Goal: Obtain resource: Download file/media

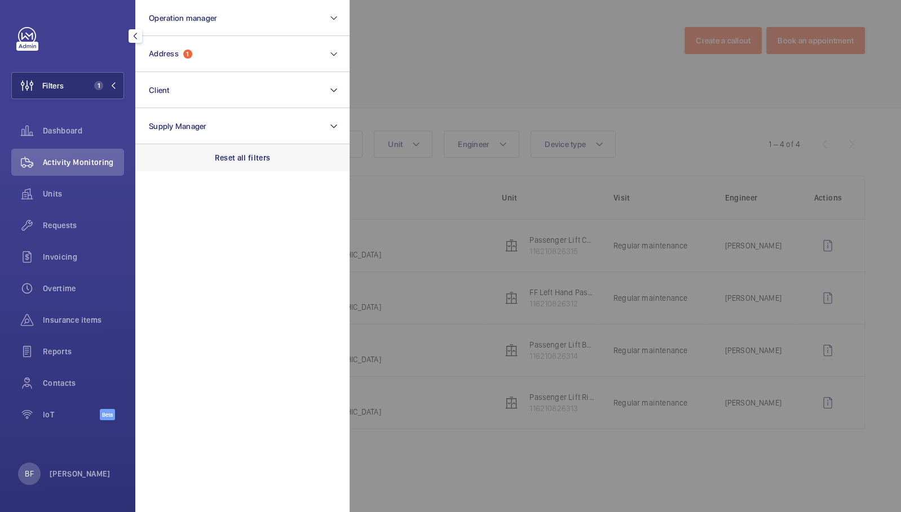
click at [233, 150] on div "Reset all filters" at bounding box center [242, 157] width 214 height 27
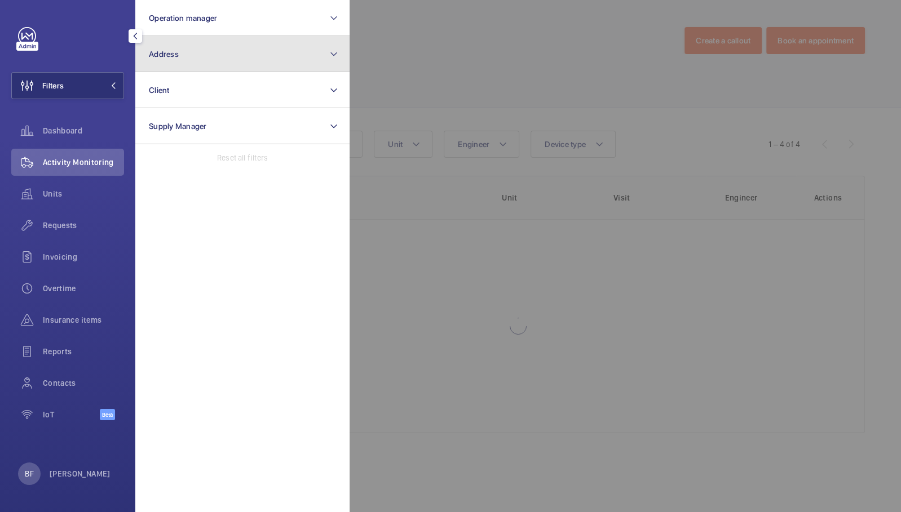
click at [213, 48] on button "Address" at bounding box center [242, 54] width 214 height 36
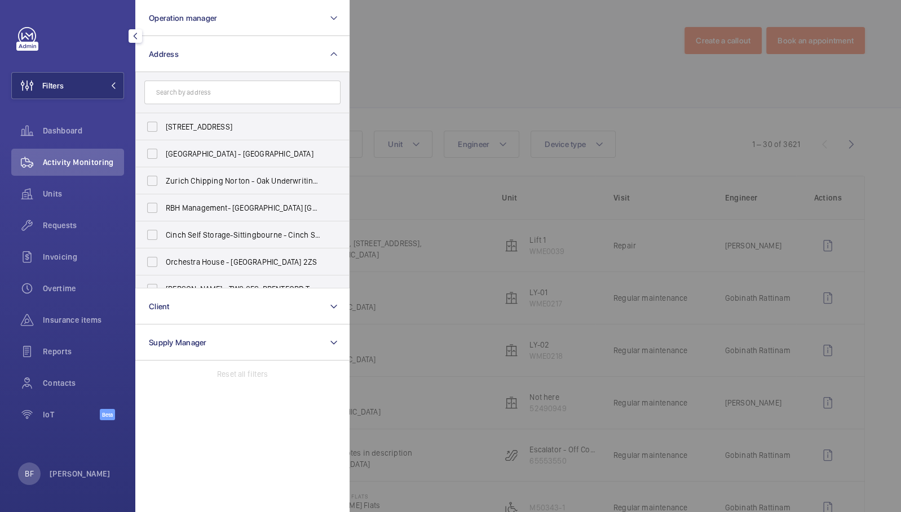
click at [217, 92] on input "text" at bounding box center [242, 93] width 196 height 24
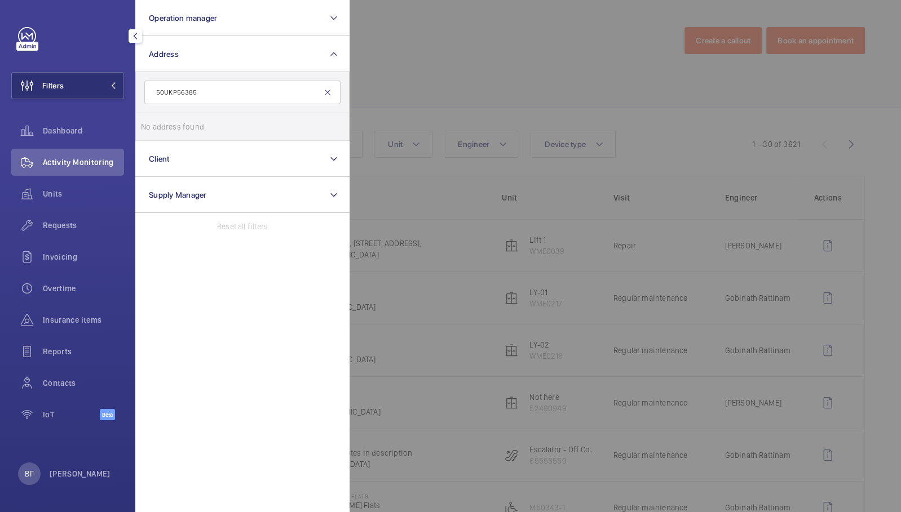
type input "50UKP56385"
click at [327, 95] on mat-icon at bounding box center [327, 92] width 9 height 9
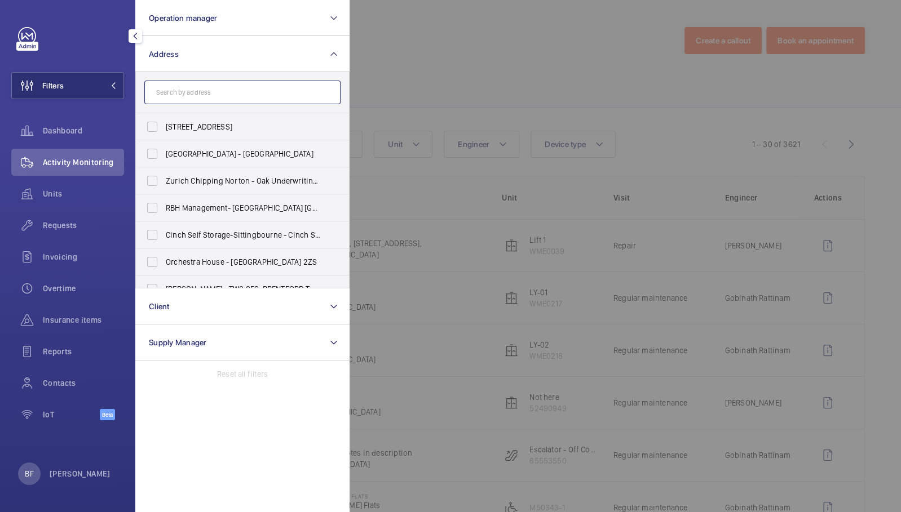
click at [218, 82] on input "text" at bounding box center [242, 93] width 196 height 24
paste input "London Met Uni"
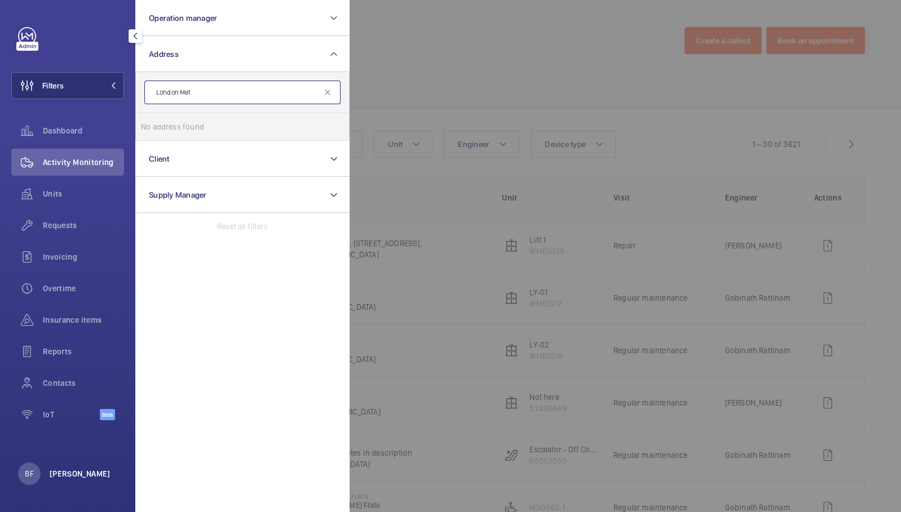
type input "London Met"
click at [55, 472] on p "[PERSON_NAME]" at bounding box center [80, 473] width 61 height 11
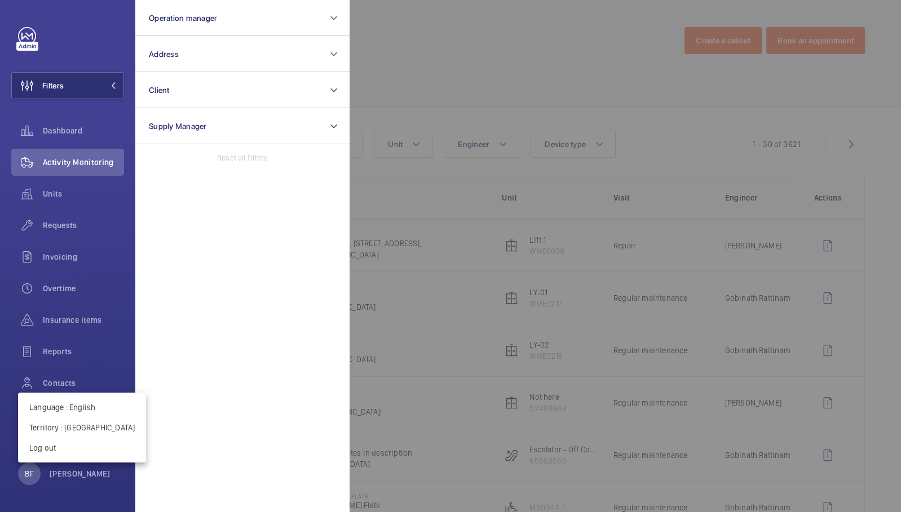
click at [232, 232] on div at bounding box center [450, 256] width 901 height 512
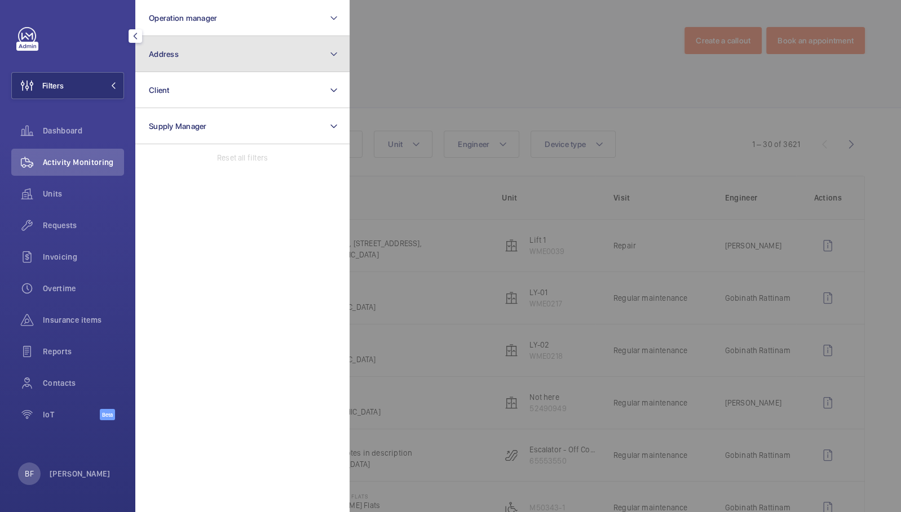
click at [214, 56] on button "Address" at bounding box center [242, 54] width 214 height 36
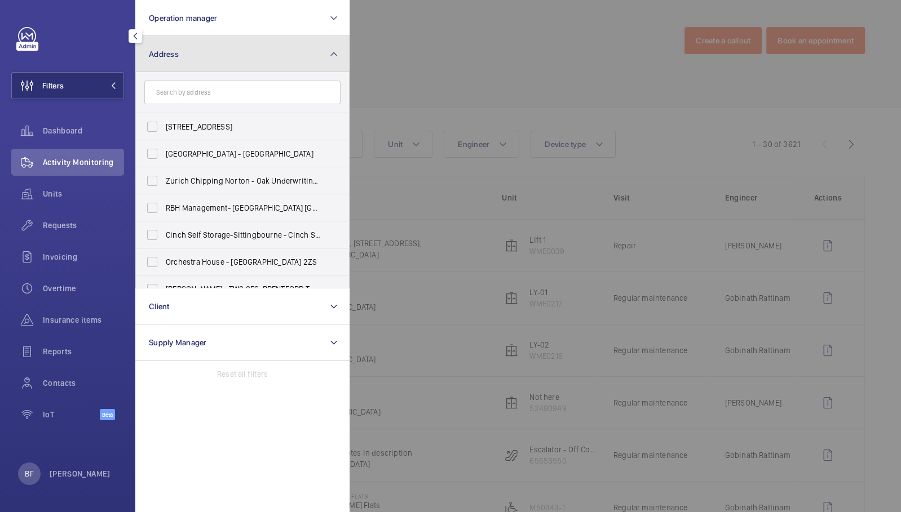
click at [214, 56] on button "Address" at bounding box center [242, 54] width 214 height 36
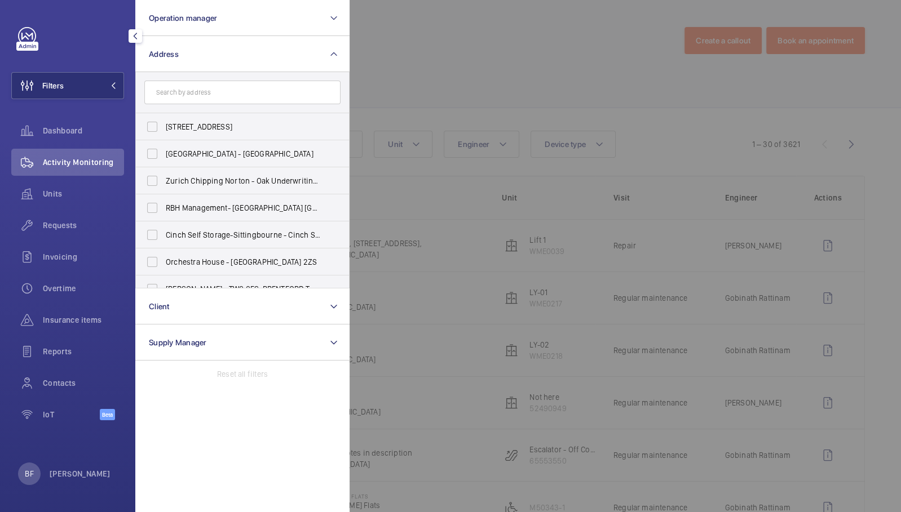
click at [68, 231] on div "Requests" at bounding box center [67, 225] width 113 height 27
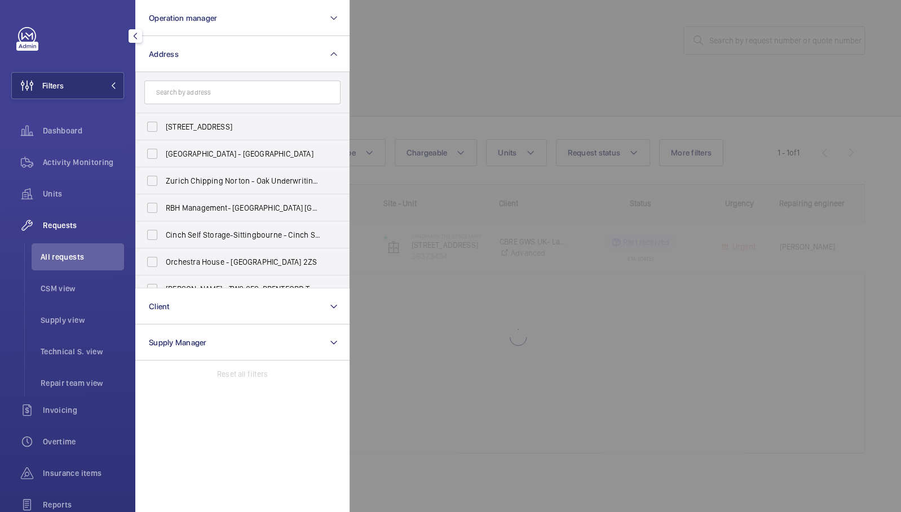
click at [713, 90] on div at bounding box center [799, 256] width 901 height 512
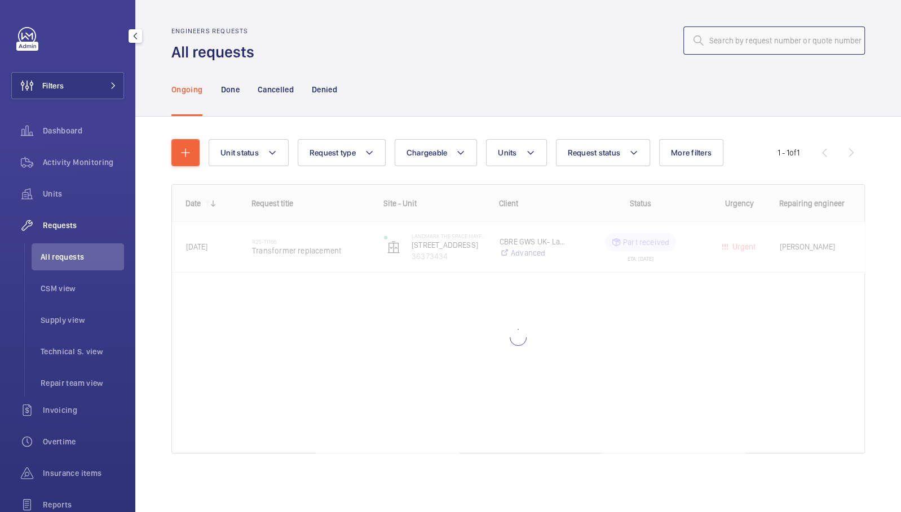
click at [756, 37] on input "text" at bounding box center [773, 40] width 181 height 28
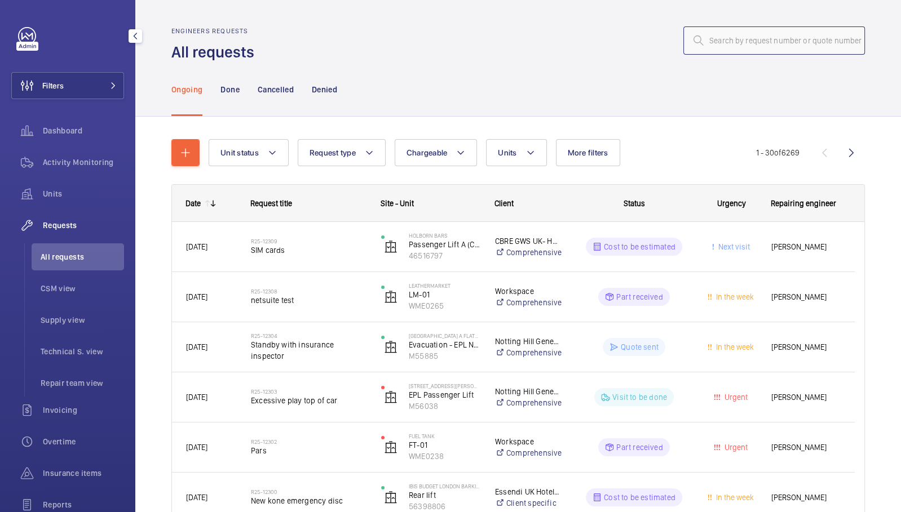
paste input "21085"
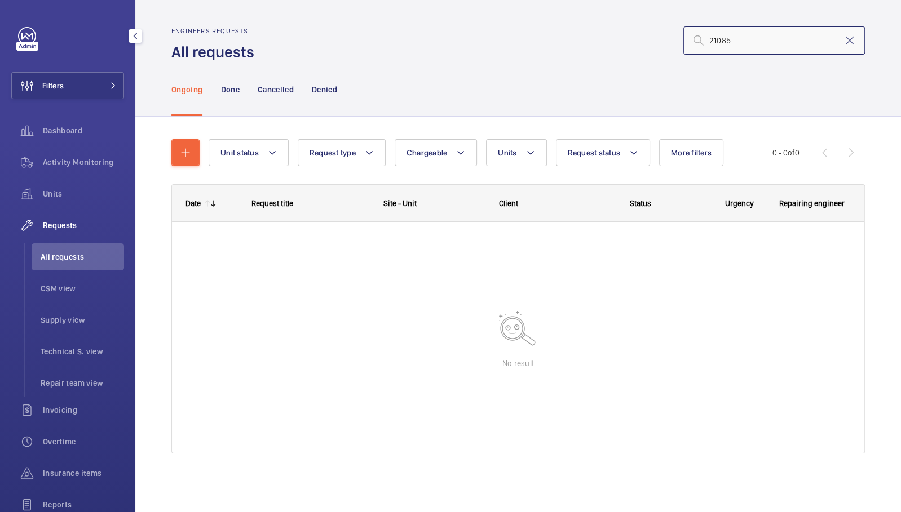
click at [707, 40] on input "21085" at bounding box center [773, 40] width 181 height 28
type input "021085"
click at [707, 43] on input "021085" at bounding box center [773, 40] width 181 height 28
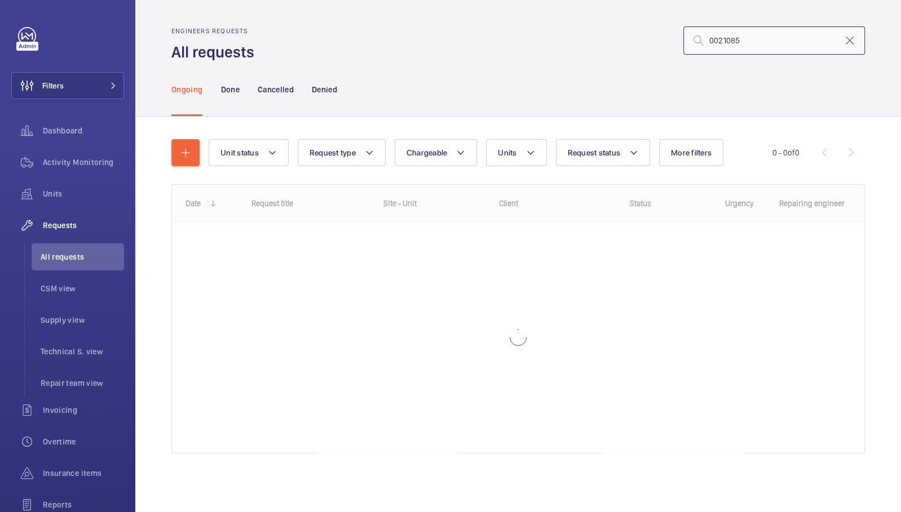
type input "0021085"
click at [778, 48] on input "0021085" at bounding box center [773, 40] width 181 height 28
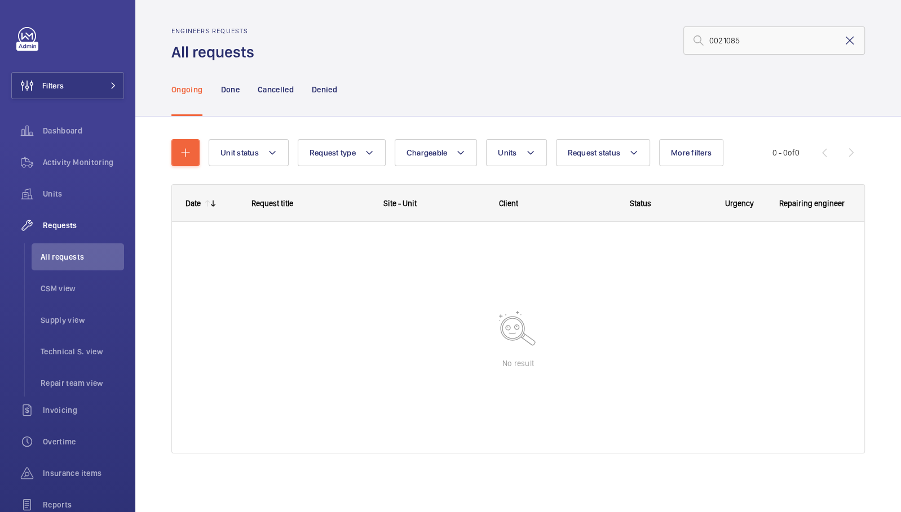
click at [848, 43] on mat-icon at bounding box center [850, 41] width 14 height 14
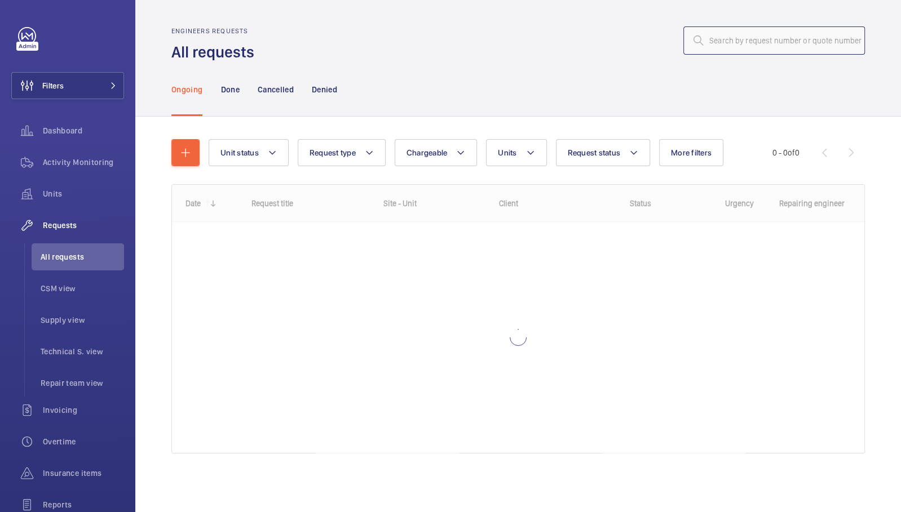
click at [783, 41] on input "text" at bounding box center [773, 40] width 181 height 28
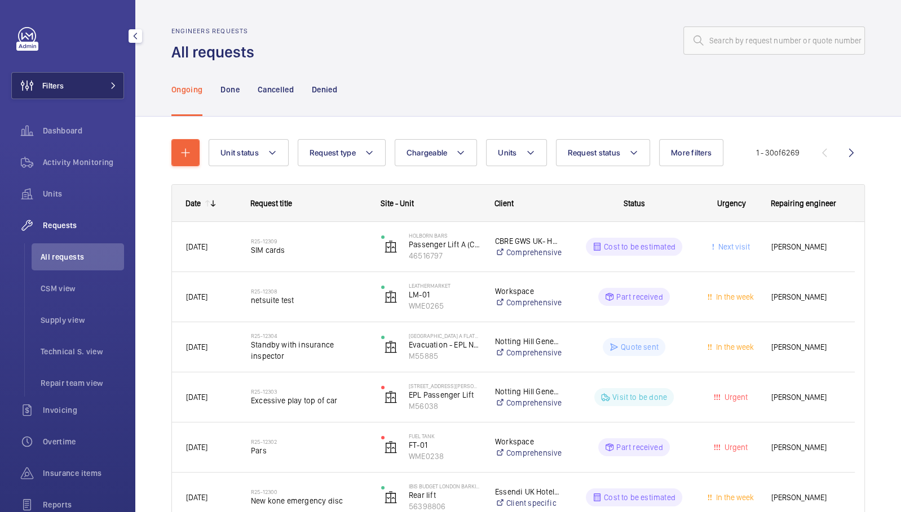
click at [77, 83] on button "Filters" at bounding box center [67, 85] width 113 height 27
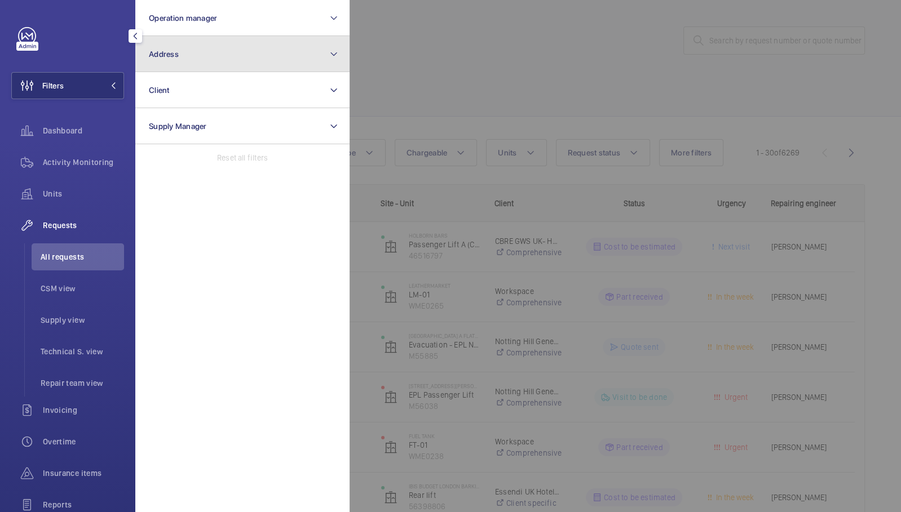
click at [264, 50] on button "Address" at bounding box center [242, 54] width 214 height 36
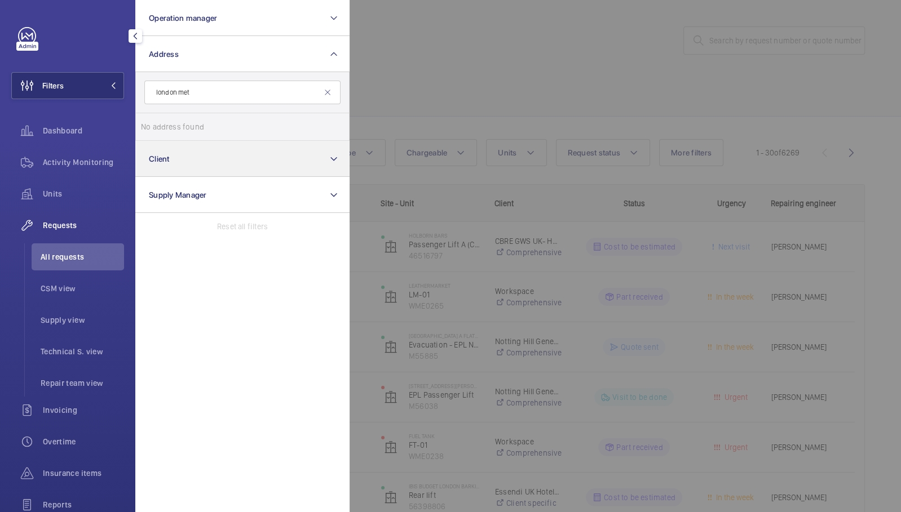
type input "london met"
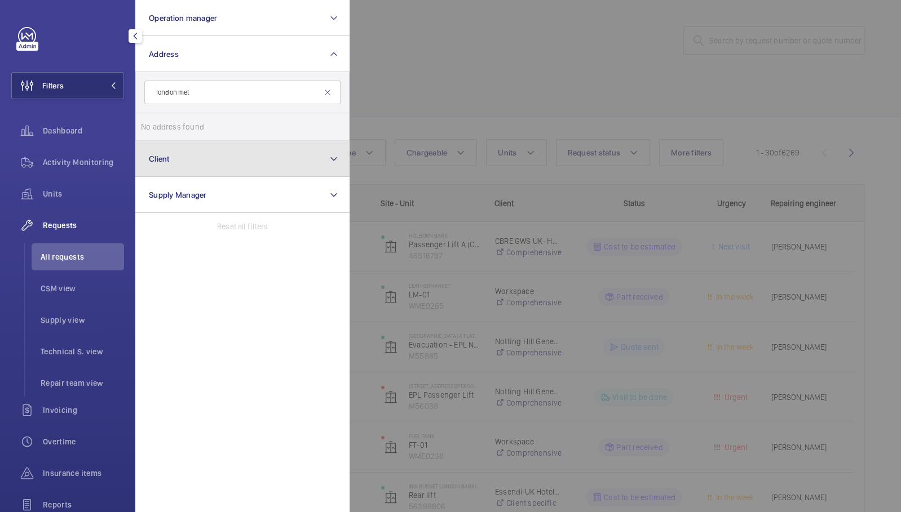
click at [260, 158] on button "Client" at bounding box center [242, 159] width 214 height 36
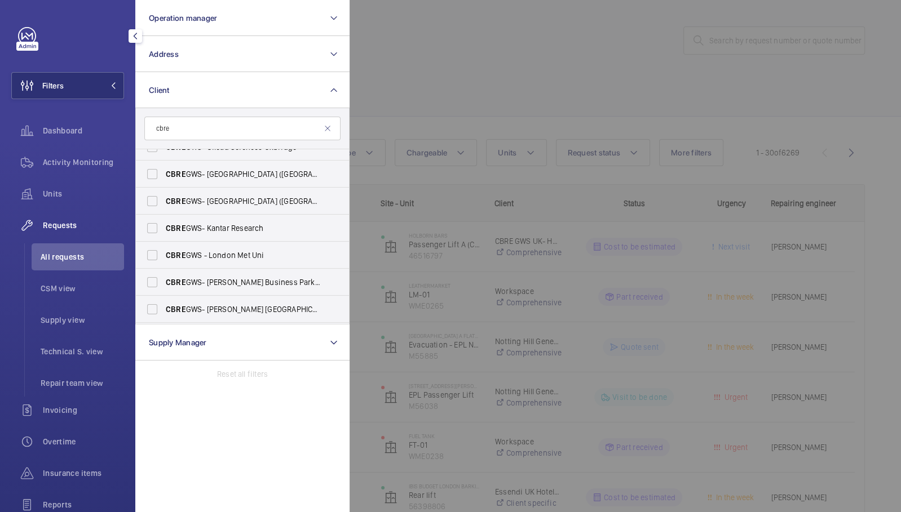
scroll to position [289, 0]
type input "cbre"
click at [264, 255] on span "CBRE GWS - London Met Uni" at bounding box center [243, 252] width 155 height 11
click at [163, 255] on input "CBRE GWS - London Met Uni" at bounding box center [152, 253] width 23 height 23
checkbox input "true"
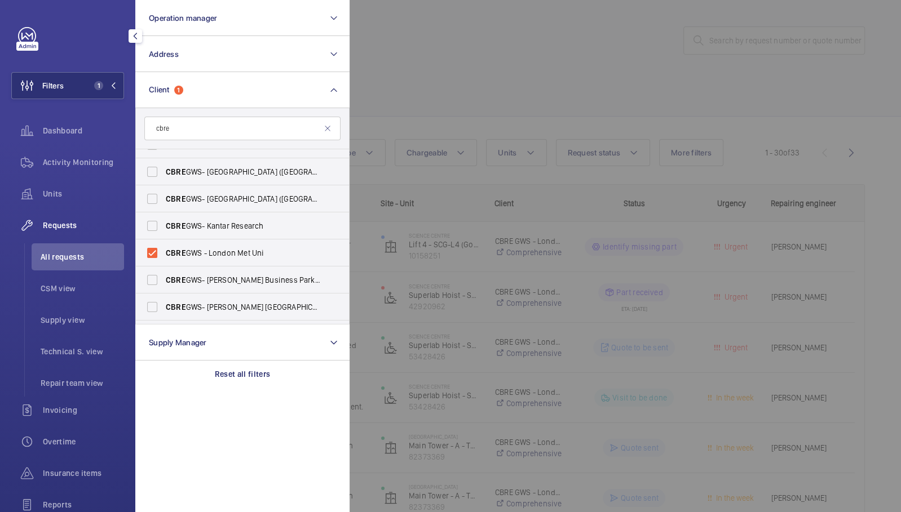
click at [576, 68] on div at bounding box center [799, 256] width 901 height 512
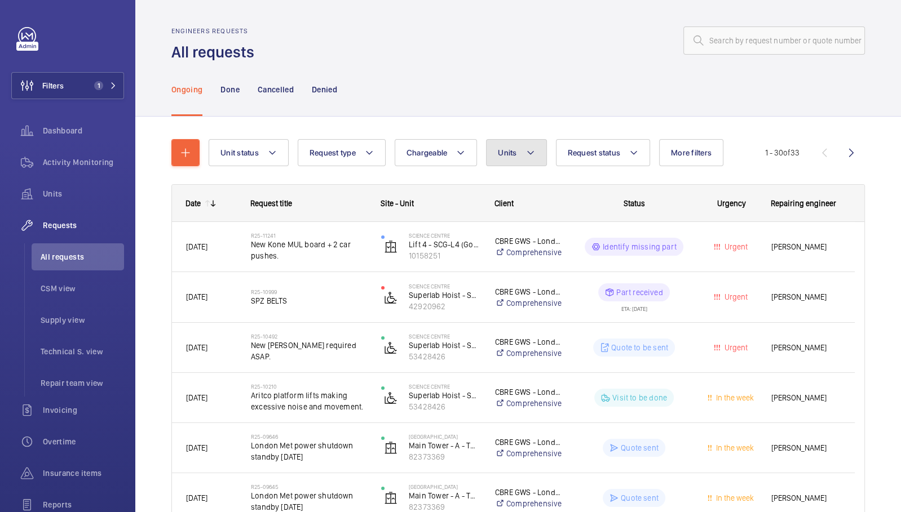
click at [524, 139] on button "Units" at bounding box center [516, 152] width 60 height 27
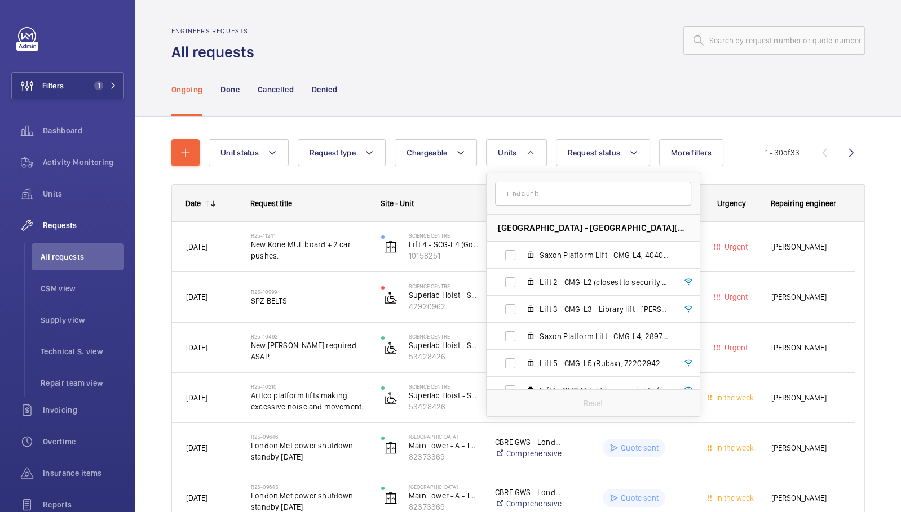
click at [528, 203] on input "text" at bounding box center [593, 194] width 196 height 24
click at [599, 200] on input "text" at bounding box center [593, 194] width 196 height 24
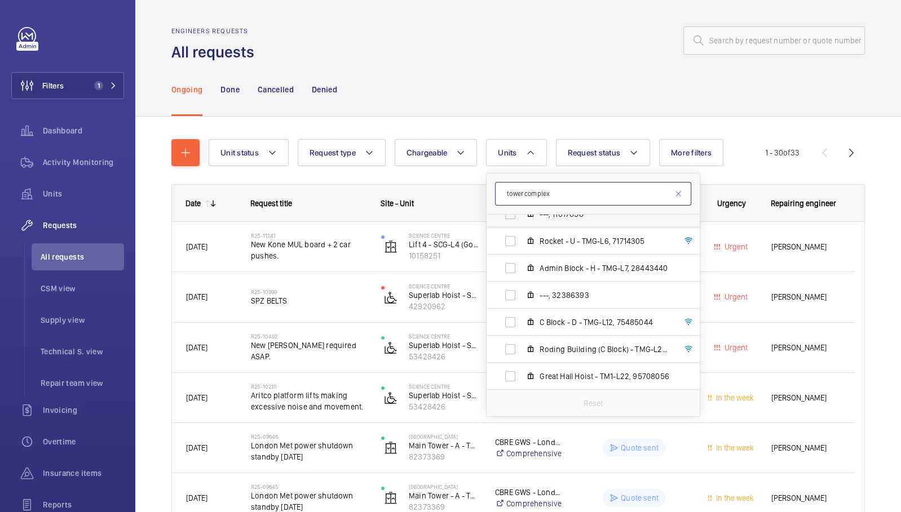
scroll to position [122, 0]
type input "tower complex"
click at [56, 87] on span "Filters" at bounding box center [52, 85] width 21 height 11
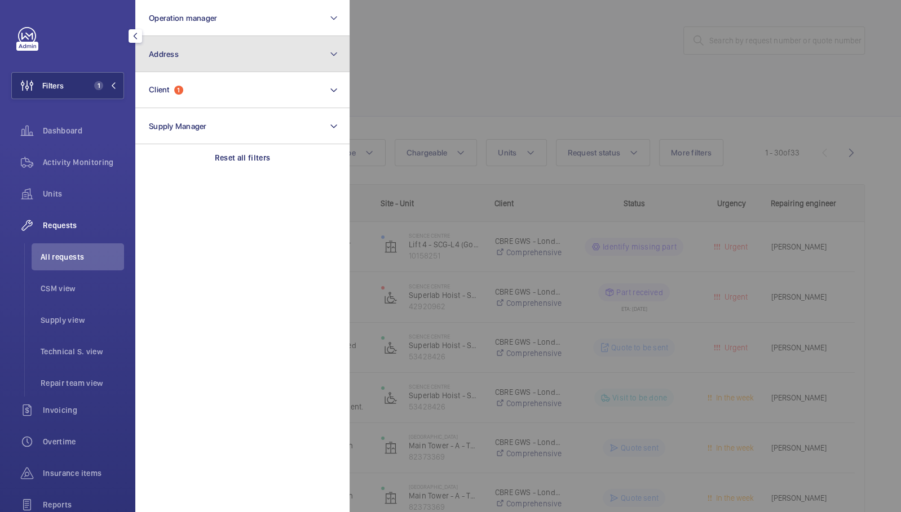
click at [247, 56] on button "Address" at bounding box center [242, 54] width 214 height 36
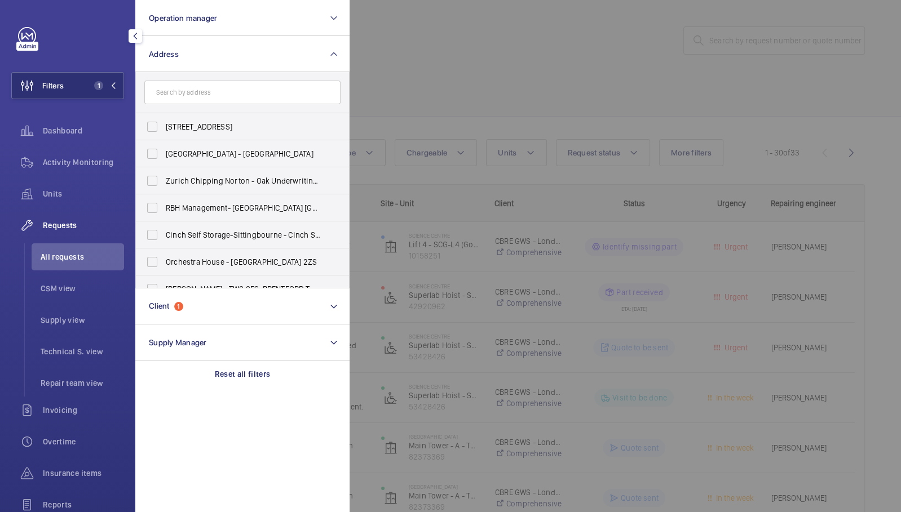
click at [267, 90] on input "text" at bounding box center [242, 93] width 196 height 24
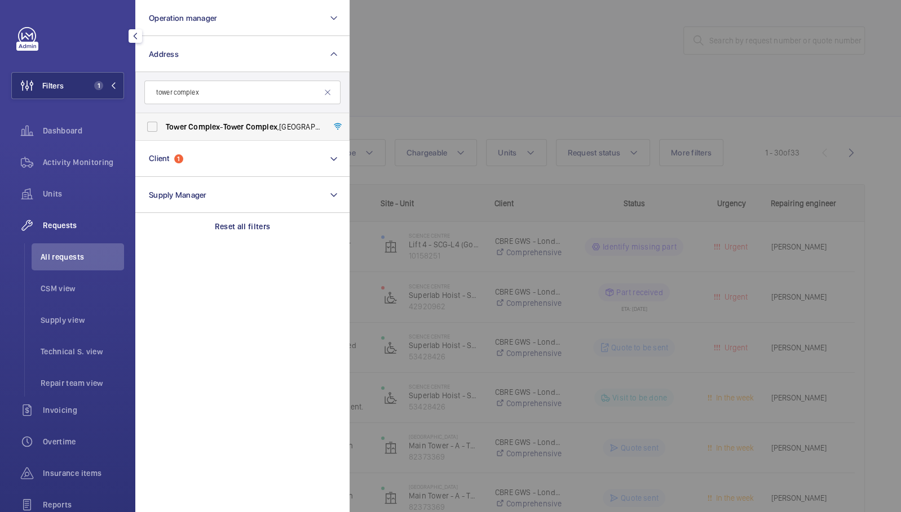
type input "tower complex"
click at [275, 132] on label "Tower Complex - Tower Complex ,, LONDON N7 8DB" at bounding box center [234, 126] width 196 height 27
click at [163, 132] on input "Tower Complex - Tower Complex ,, LONDON N7 8DB" at bounding box center [152, 127] width 23 height 23
checkbox input "true"
click at [504, 56] on div at bounding box center [799, 256] width 901 height 512
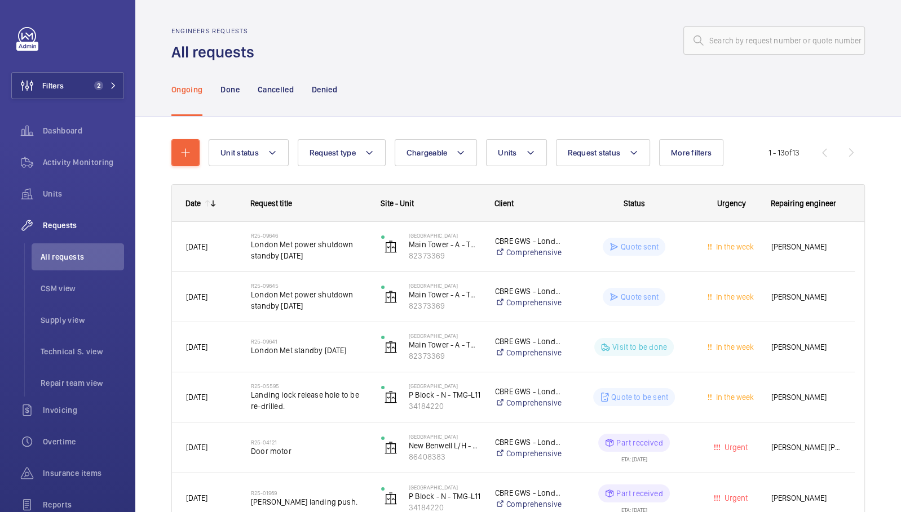
click at [440, 88] on div "Ongoing Done Cancelled Denied" at bounding box center [517, 90] width 693 height 54
click at [776, 42] on input "text" at bounding box center [773, 40] width 181 height 28
type input "s"
type input "SL6"
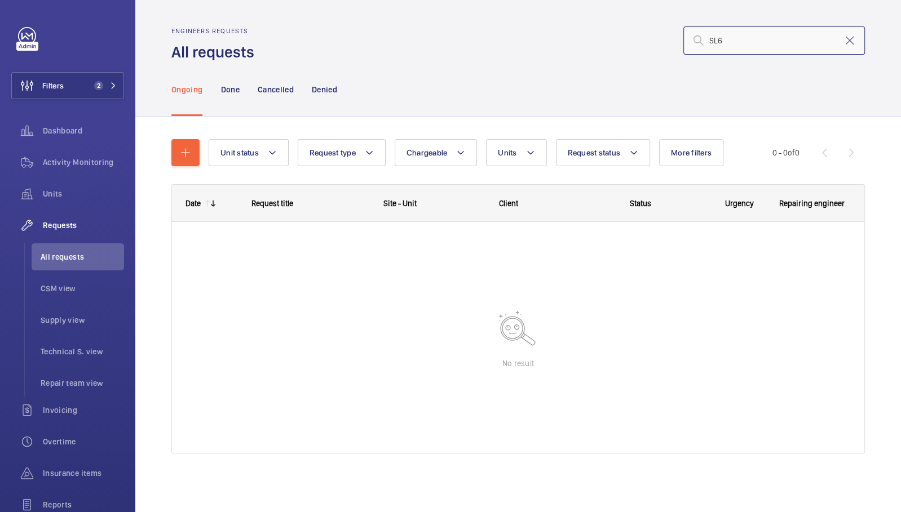
click at [739, 38] on input "SL6" at bounding box center [773, 40] width 181 height 28
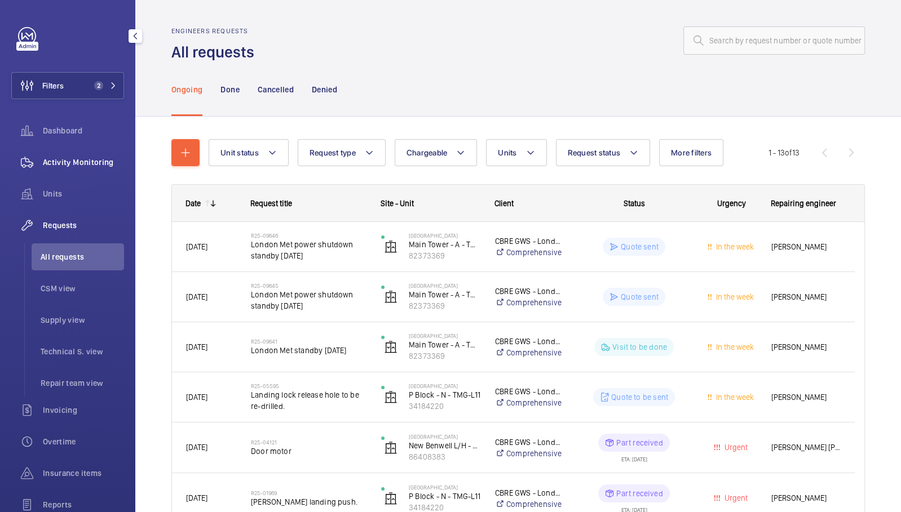
click at [71, 159] on span "Activity Monitoring" at bounding box center [83, 162] width 81 height 11
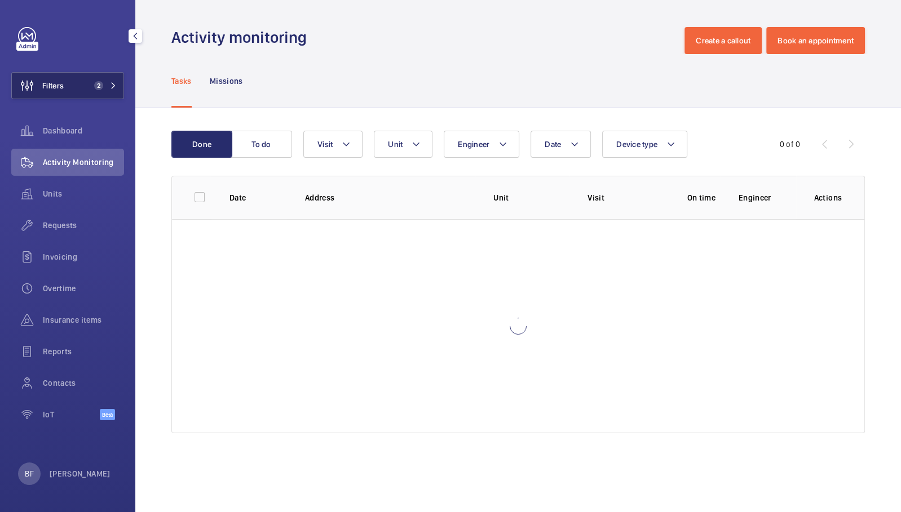
click at [110, 82] on span "2" at bounding box center [103, 85] width 27 height 9
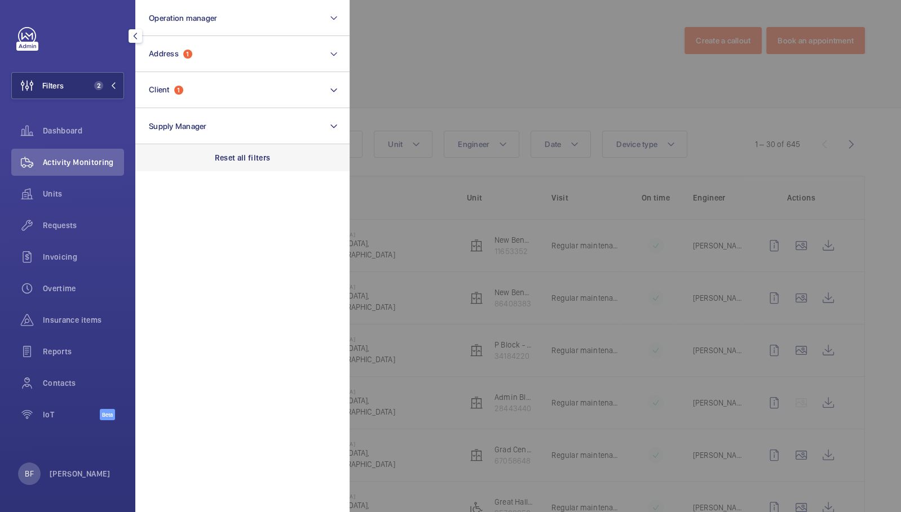
click at [261, 165] on div "Reset all filters" at bounding box center [242, 157] width 214 height 27
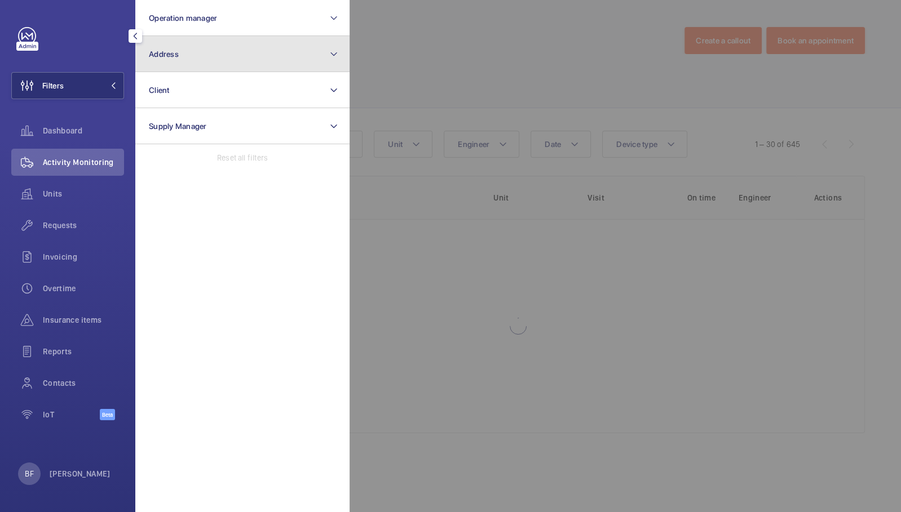
click at [234, 61] on button "Address" at bounding box center [242, 54] width 214 height 36
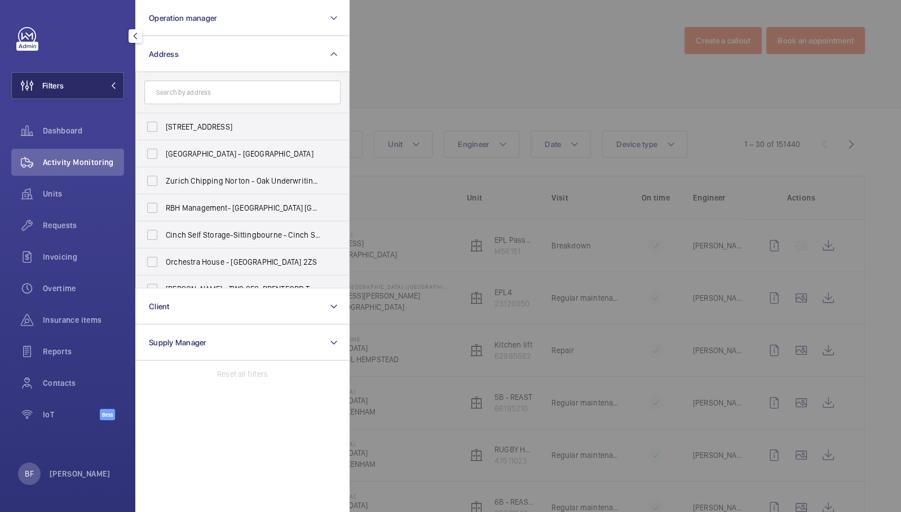
click at [68, 84] on button "Filters" at bounding box center [67, 85] width 113 height 27
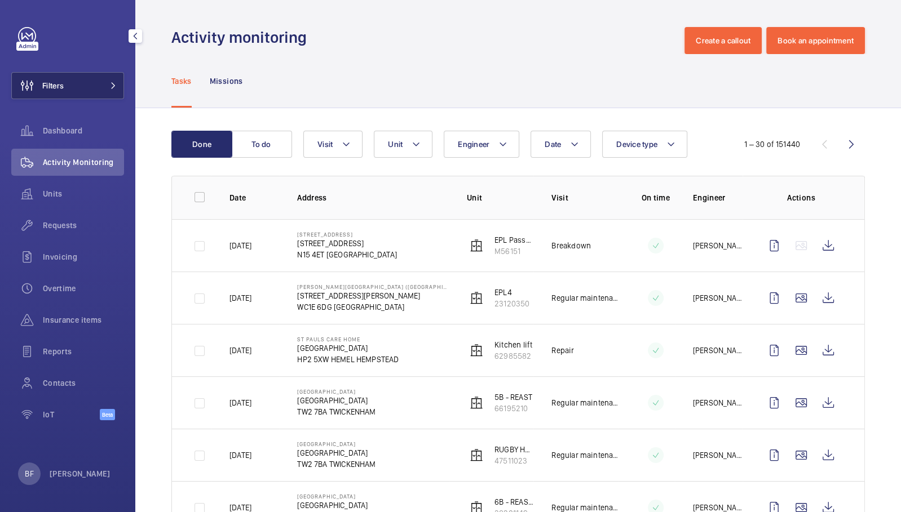
click at [79, 90] on button "Filters" at bounding box center [67, 85] width 113 height 27
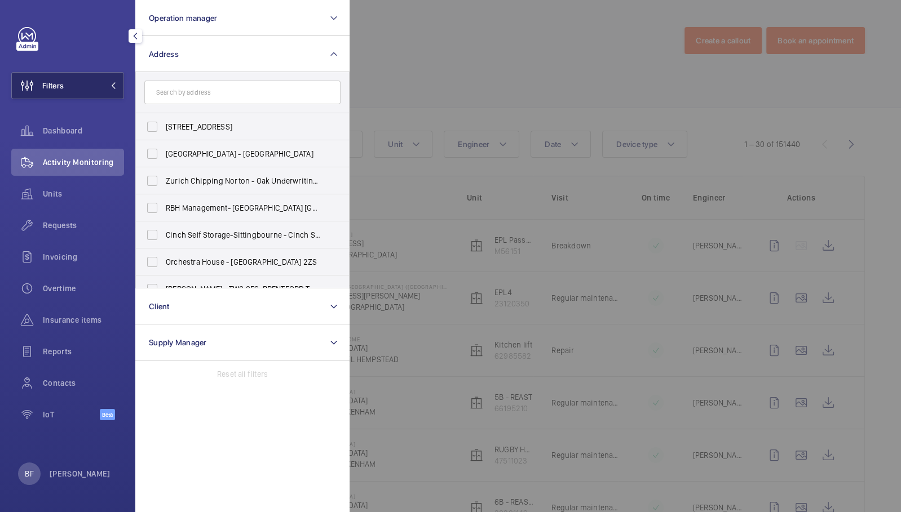
click at [85, 85] on button "Filters" at bounding box center [67, 85] width 113 height 27
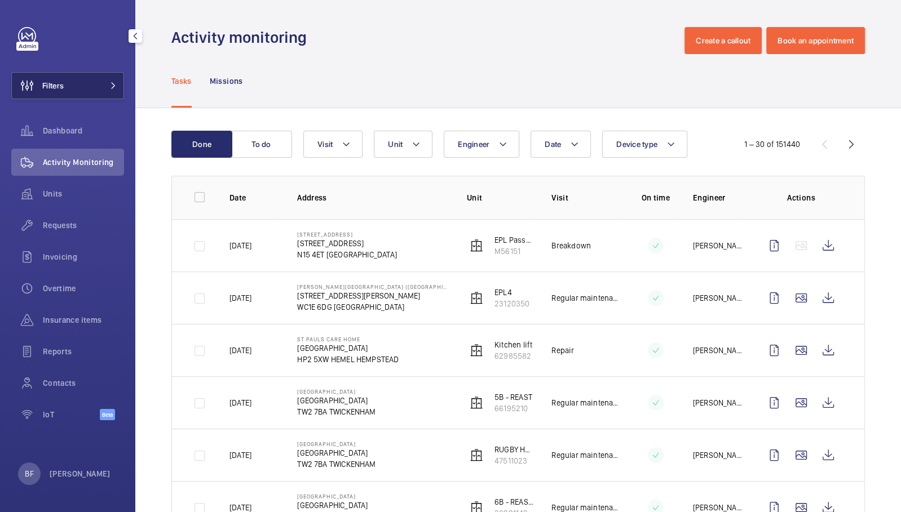
click at [85, 85] on button "Filters" at bounding box center [67, 85] width 113 height 27
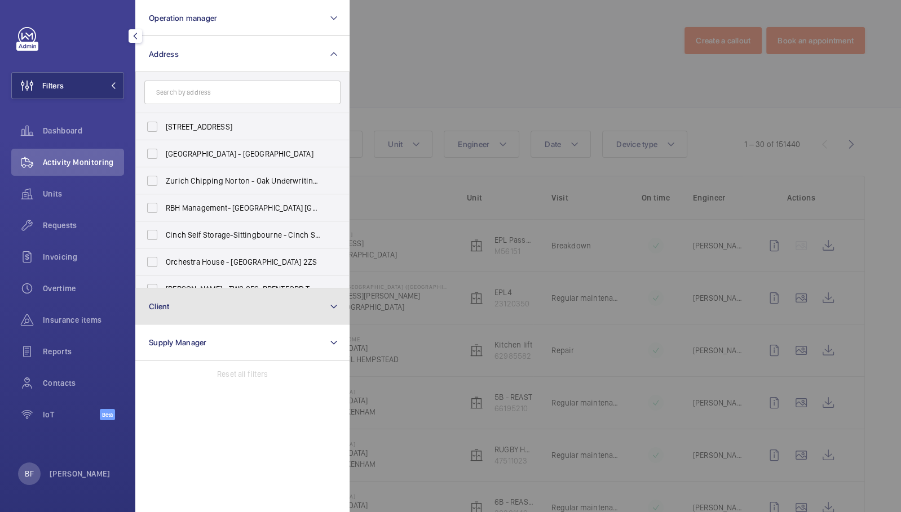
click at [184, 313] on button "Client" at bounding box center [242, 307] width 214 height 36
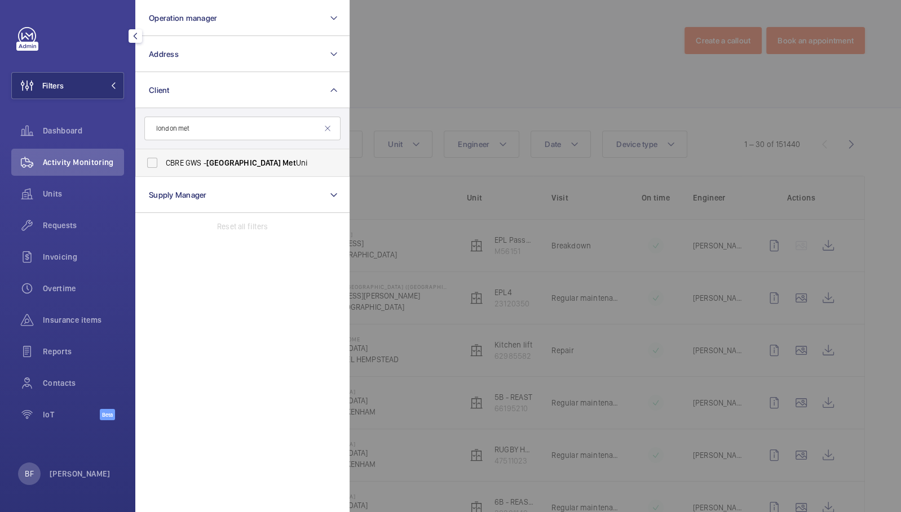
type input "london met"
click at [227, 152] on label "CBRE GWS - London Met Uni" at bounding box center [234, 162] width 196 height 27
click at [163, 152] on input "CBRE GWS - London Met Uni" at bounding box center [152, 163] width 23 height 23
checkbox input "true"
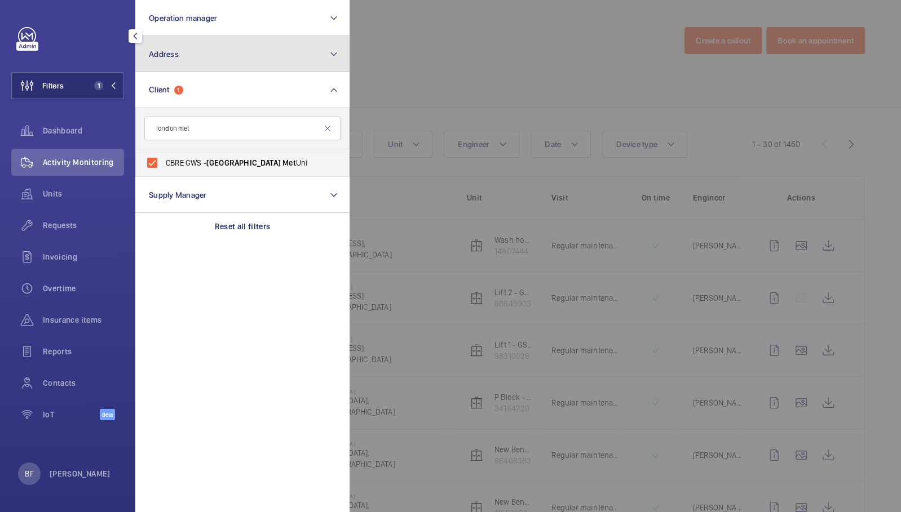
click at [254, 57] on button "Address" at bounding box center [242, 54] width 214 height 36
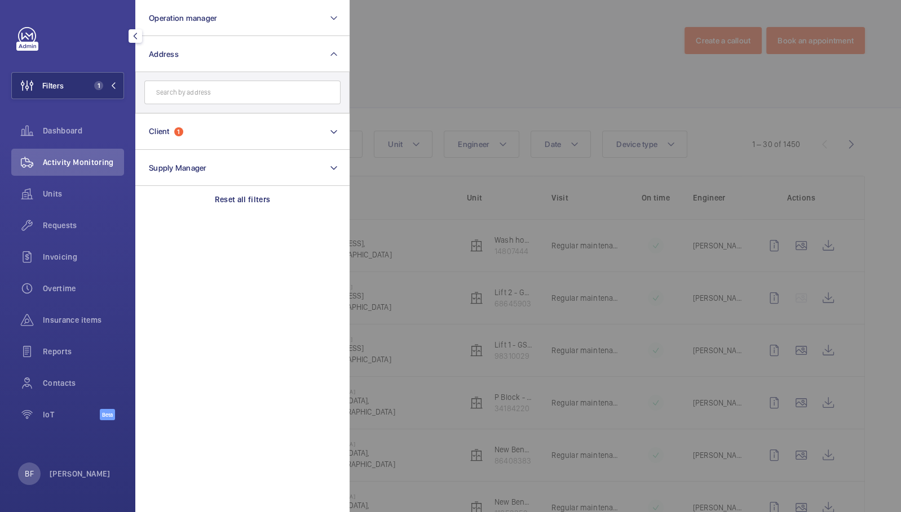
click at [466, 76] on div at bounding box center [799, 256] width 901 height 512
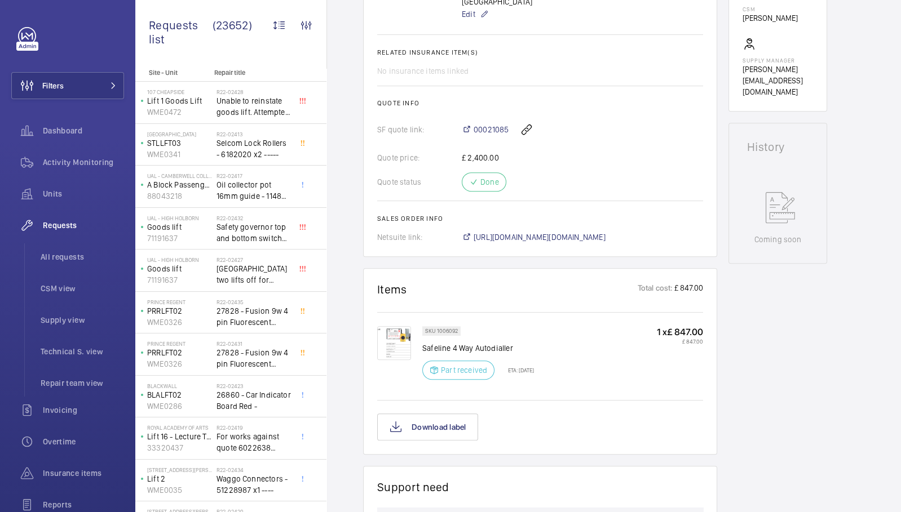
scroll to position [407, 0]
click at [499, 190] on div "Quote status Done" at bounding box center [540, 181] width 326 height 19
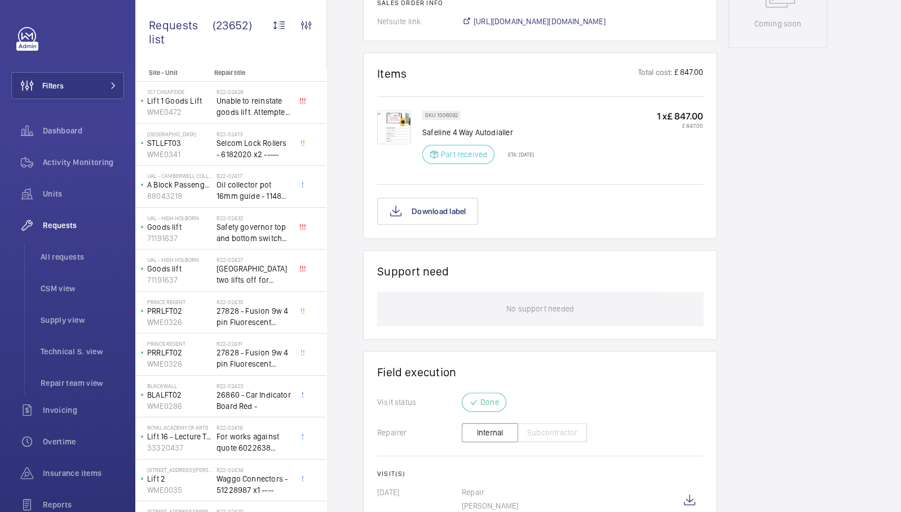
scroll to position [708, 0]
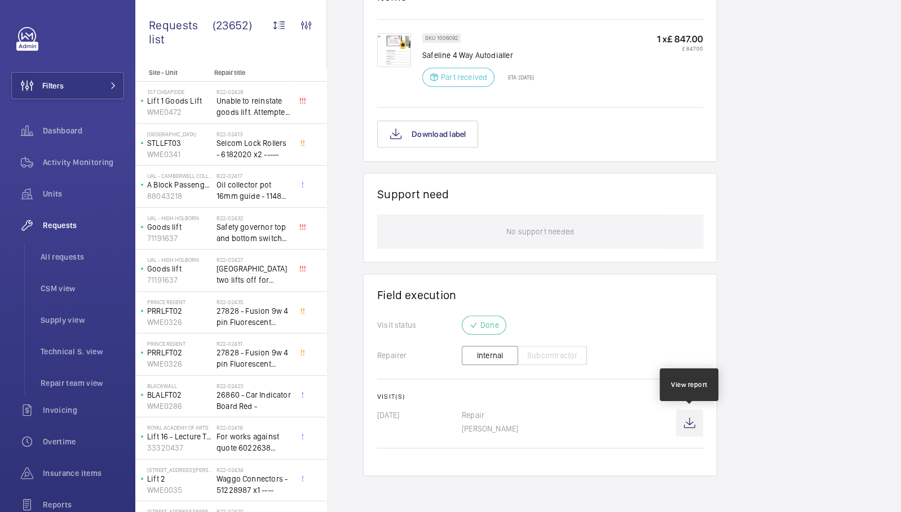
click at [689, 421] on wm-front-icon-button at bounding box center [689, 423] width 27 height 27
click at [690, 430] on wm-front-icon-button at bounding box center [689, 423] width 27 height 27
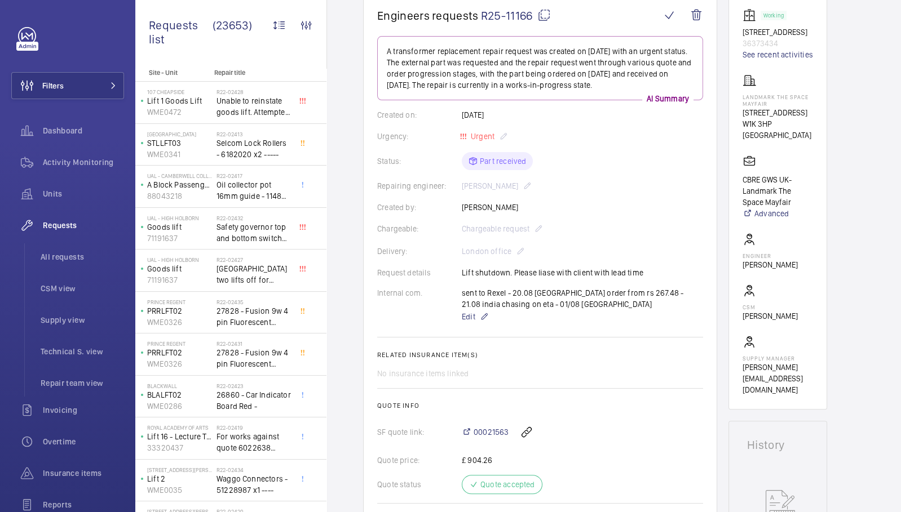
scroll to position [117, 0]
click at [91, 81] on button "Filters" at bounding box center [67, 85] width 113 height 27
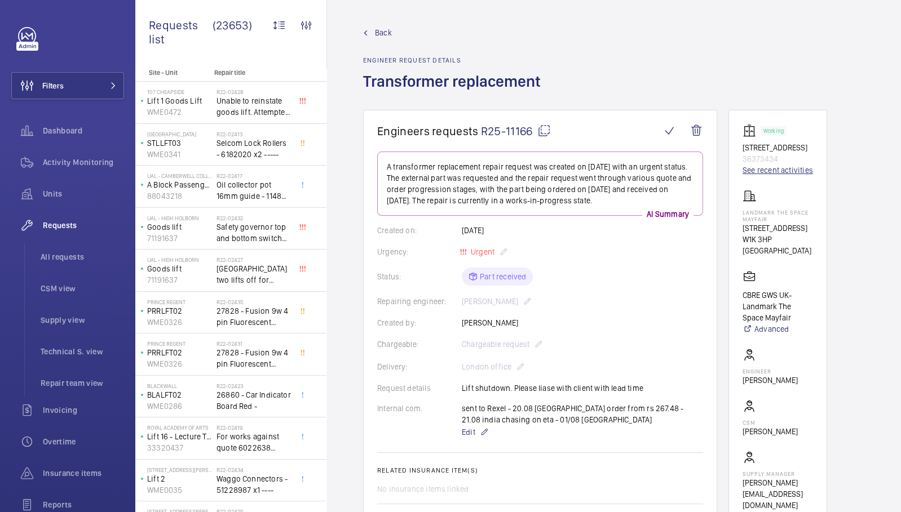
click at [777, 169] on link "See recent activities" at bounding box center [777, 170] width 70 height 11
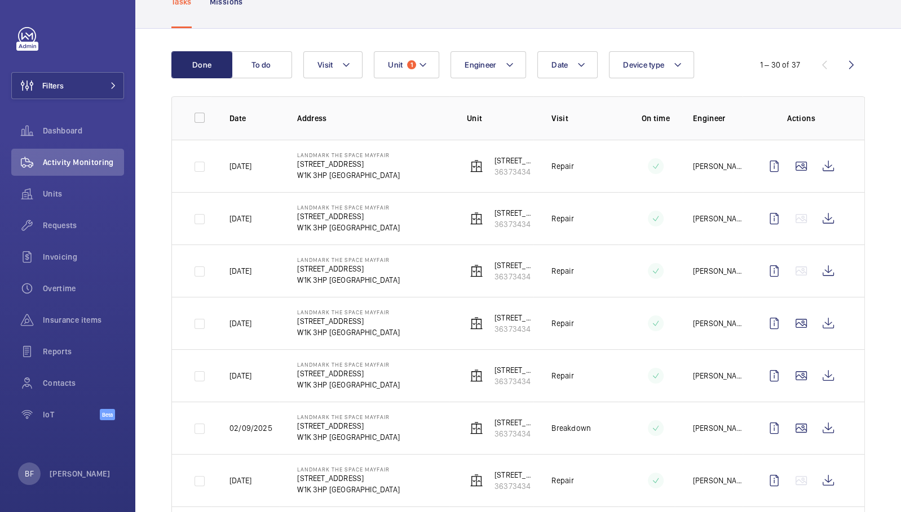
scroll to position [95, 0]
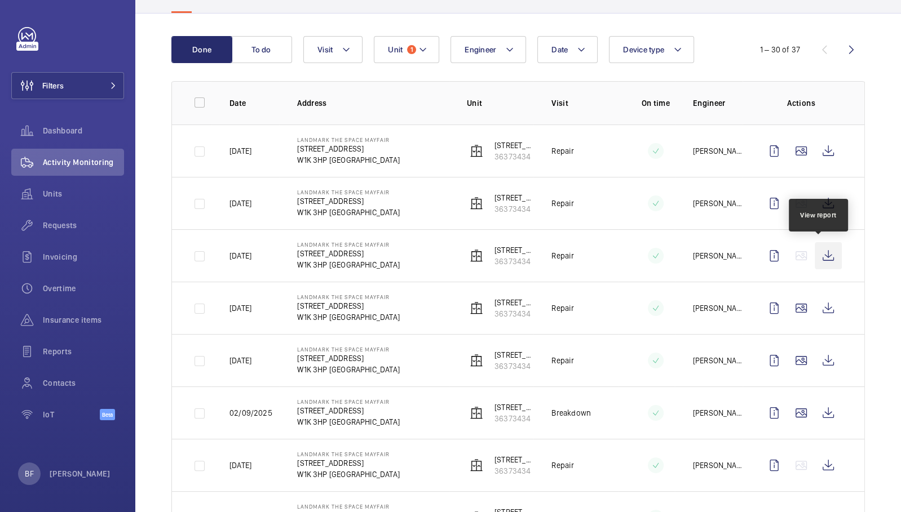
click at [827, 254] on wm-front-icon-button at bounding box center [827, 255] width 27 height 27
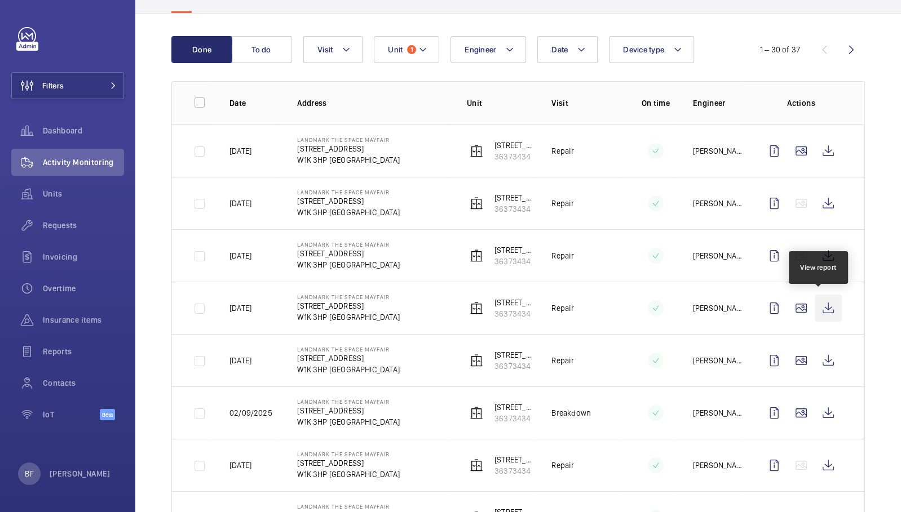
click at [821, 303] on wm-front-icon-button at bounding box center [827, 308] width 27 height 27
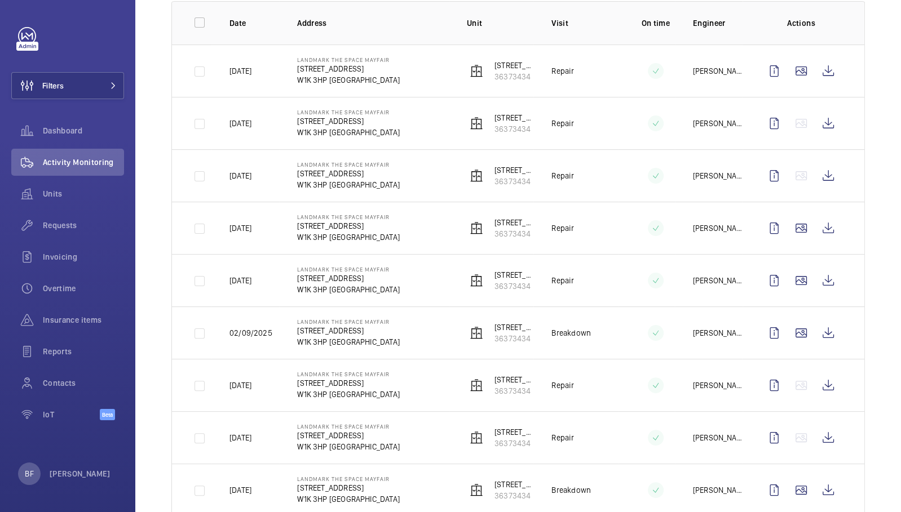
scroll to position [176, 0]
click at [817, 268] on wm-front-icon-button at bounding box center [827, 278] width 27 height 27
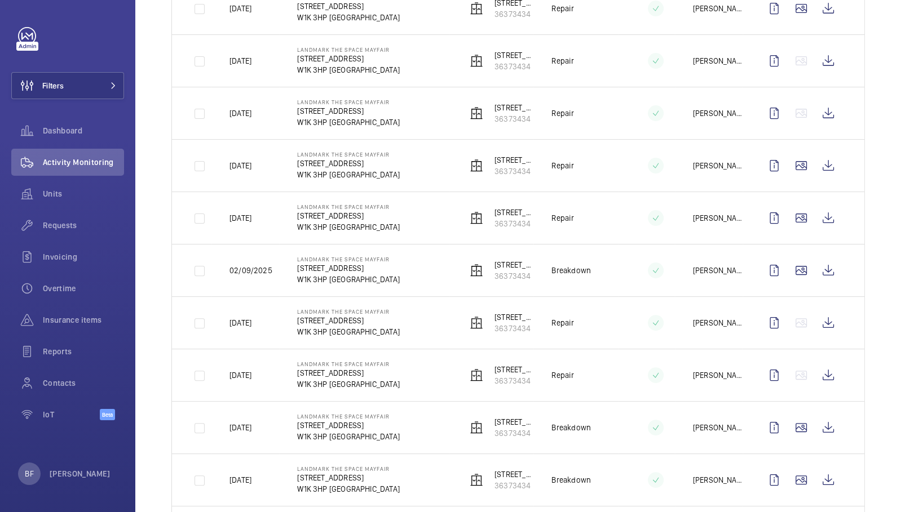
scroll to position [238, 0]
click at [823, 320] on wm-front-icon-button at bounding box center [827, 322] width 27 height 27
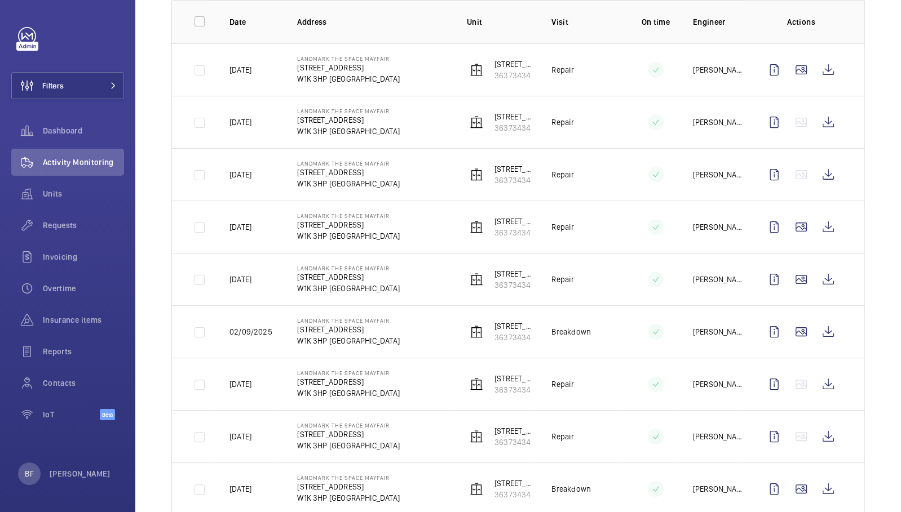
scroll to position [173, 0]
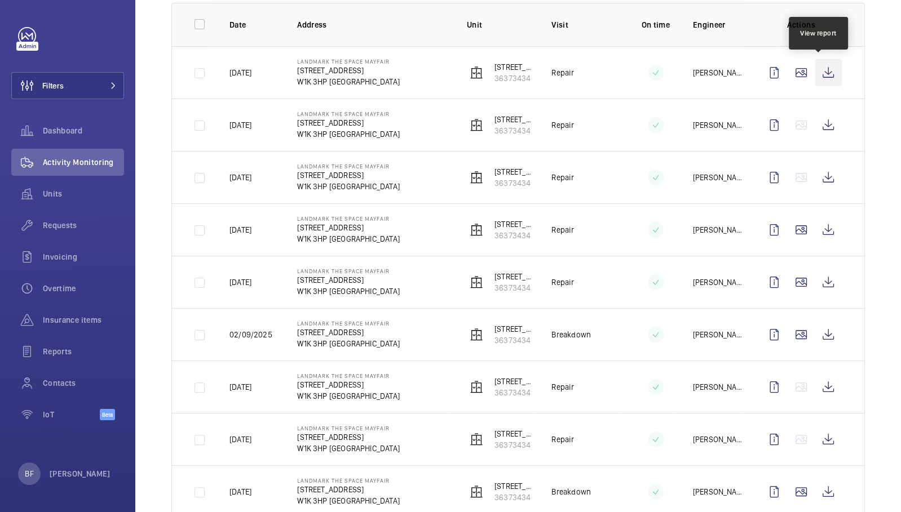
click at [823, 77] on wm-front-icon-button at bounding box center [827, 72] width 27 height 27
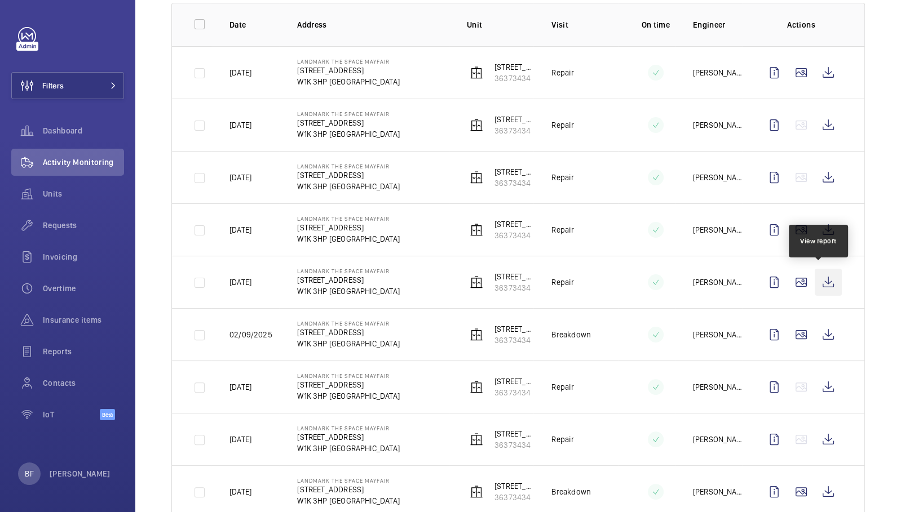
click at [817, 282] on wm-front-icon-button at bounding box center [827, 282] width 27 height 27
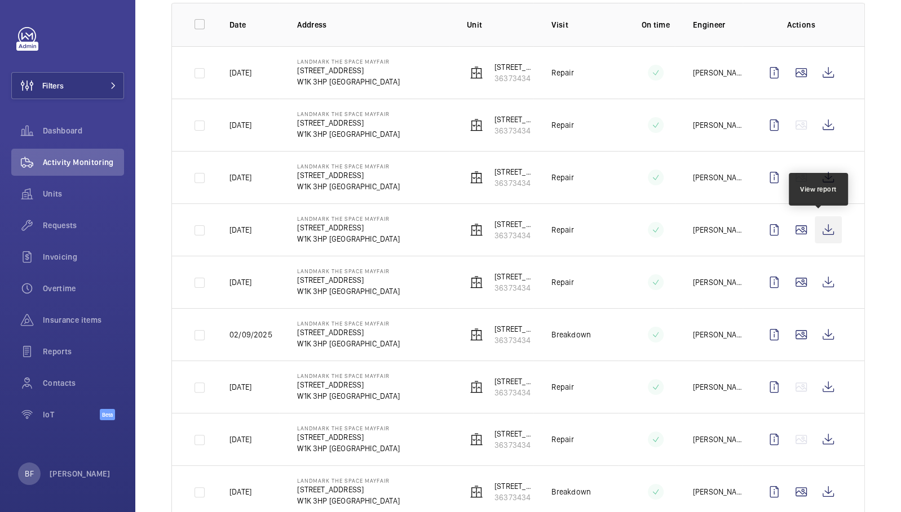
click at [823, 224] on wm-front-icon-button at bounding box center [827, 229] width 27 height 27
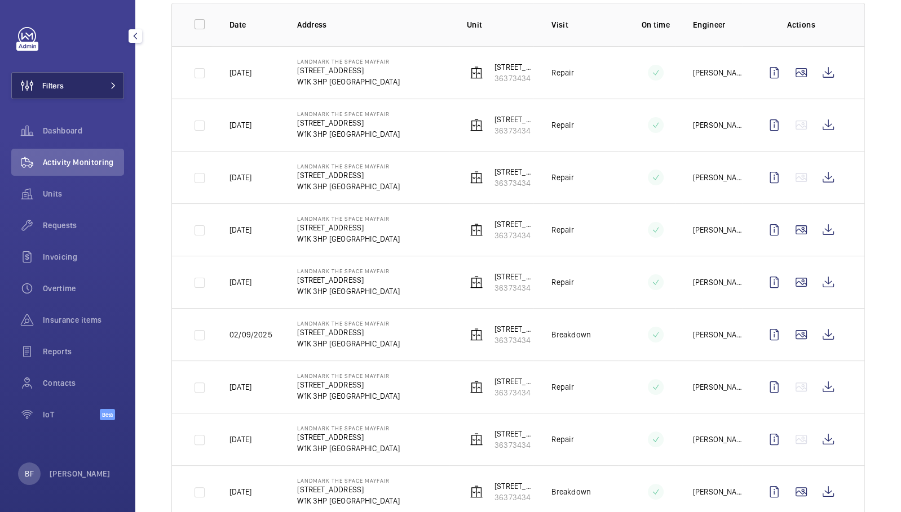
click at [82, 94] on button "Filters" at bounding box center [67, 85] width 113 height 27
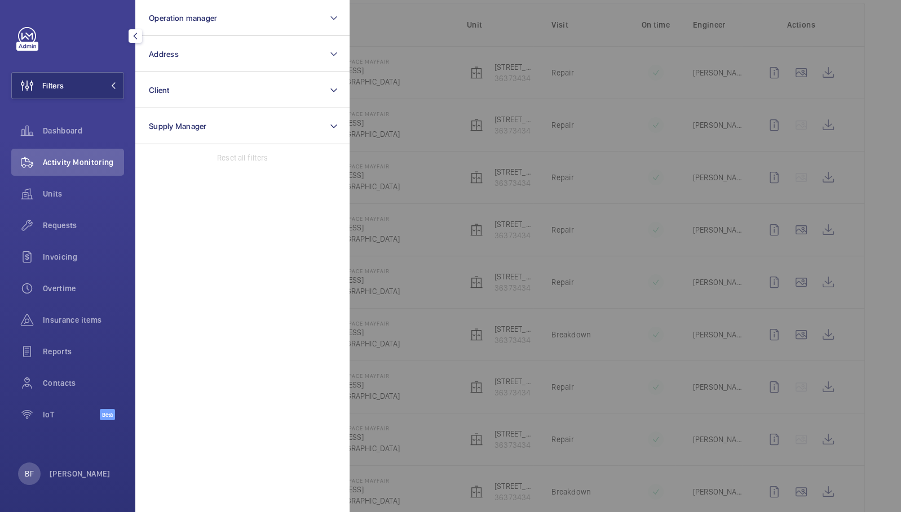
click at [249, 155] on p "Reset all filters" at bounding box center [242, 157] width 51 height 11
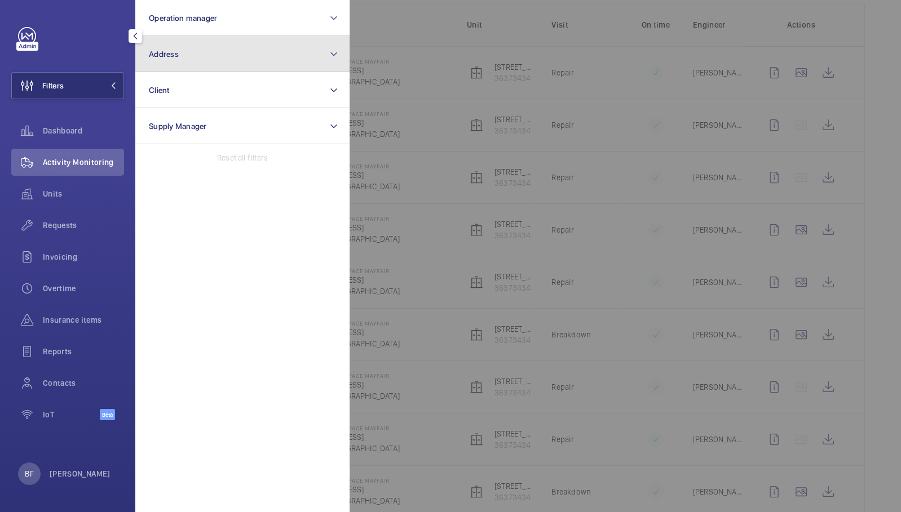
click at [228, 51] on button "Address" at bounding box center [242, 54] width 214 height 36
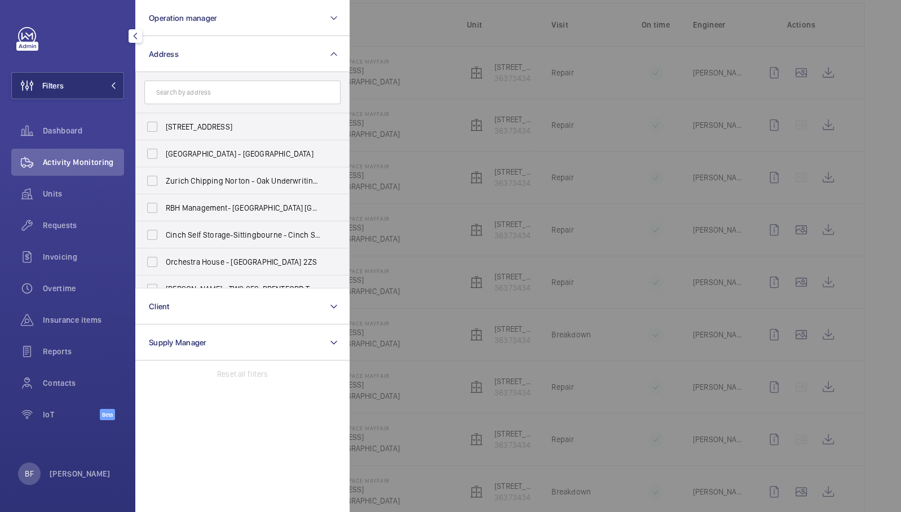
click at [244, 84] on input "text" at bounding box center [242, 93] width 196 height 24
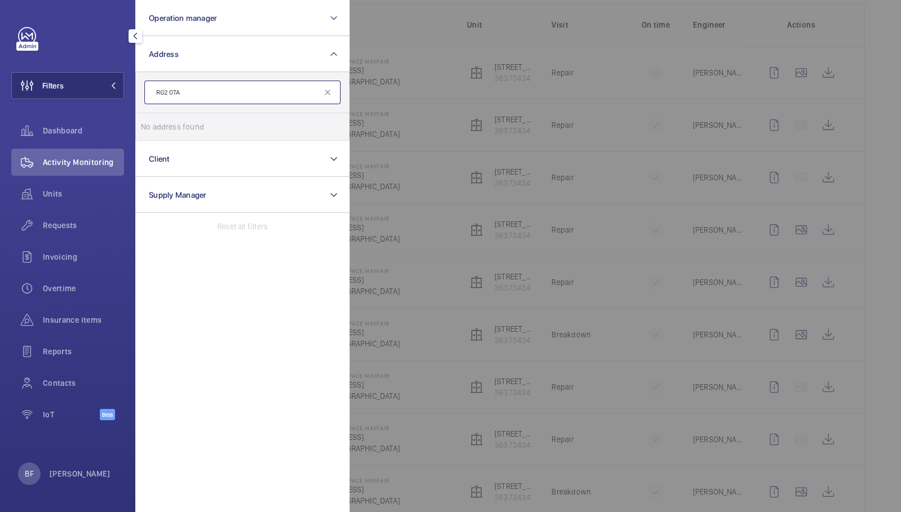
click at [223, 99] on input "RG2 0TA" at bounding box center [242, 93] width 196 height 24
paste input "E1 8PX"
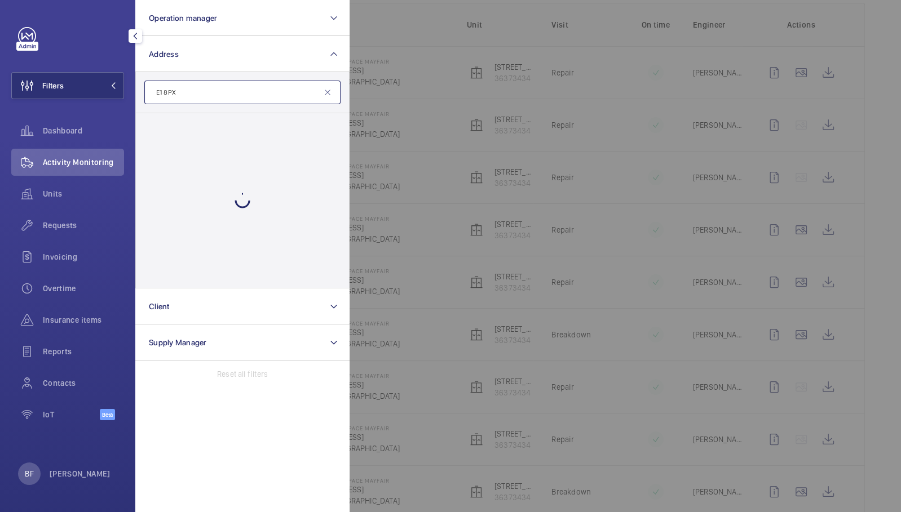
type input "E1 8PX"
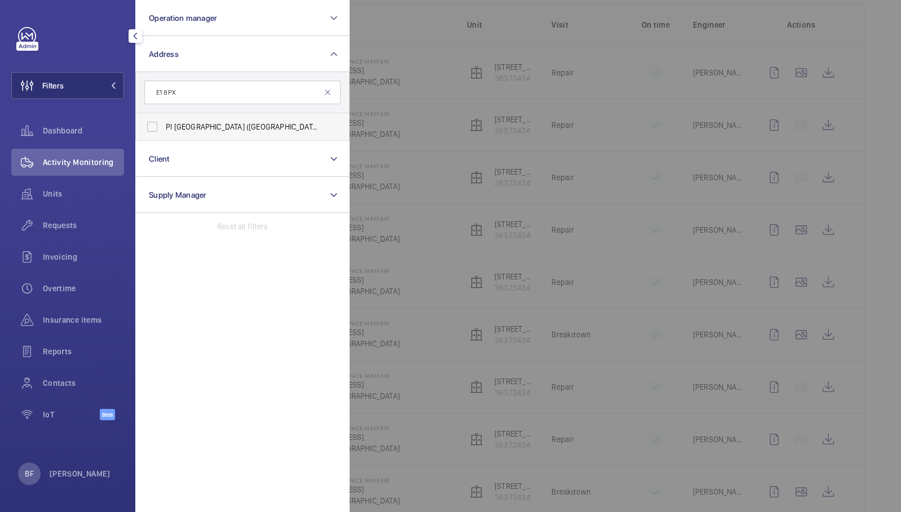
click at [234, 129] on span "PI London City (Aldgate) - 66 Alie Street, ALDGATE E1 8PX" at bounding box center [243, 126] width 155 height 11
click at [163, 129] on input "PI London City (Aldgate) - 66 Alie Street, ALDGATE E1 8PX" at bounding box center [152, 127] width 23 height 23
checkbox input "true"
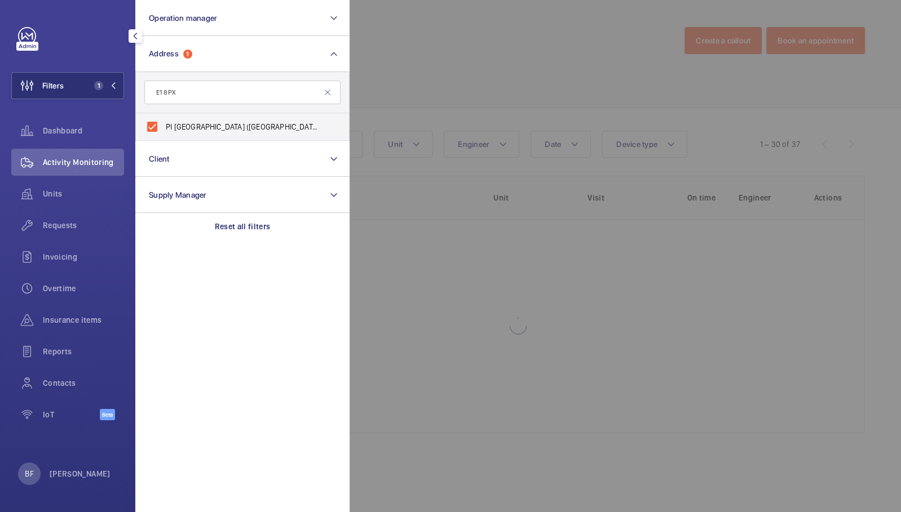
click at [413, 103] on div at bounding box center [799, 256] width 901 height 512
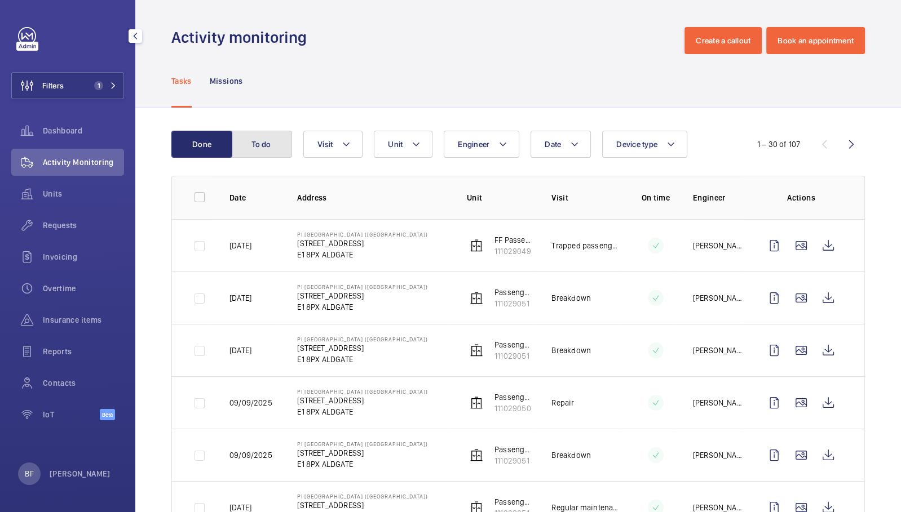
click at [268, 150] on button "To do" at bounding box center [261, 144] width 61 height 27
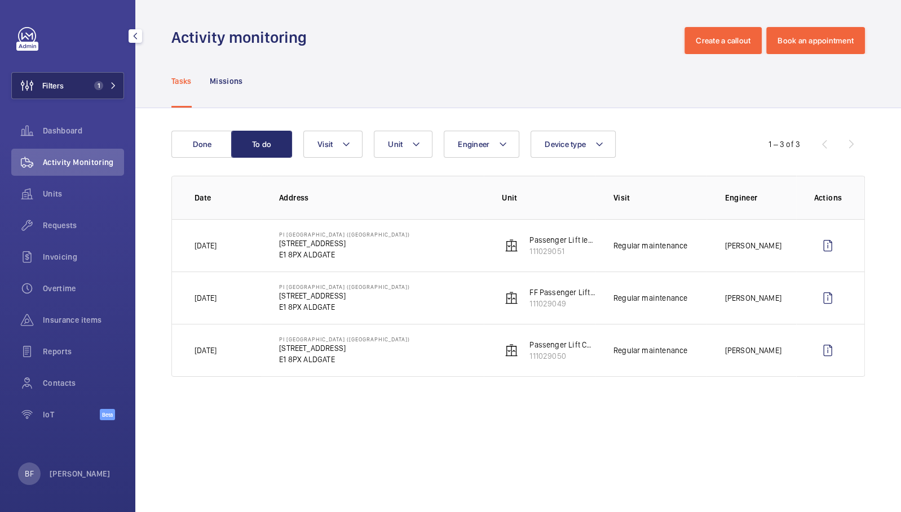
click at [76, 92] on button "Filters 1" at bounding box center [67, 85] width 113 height 27
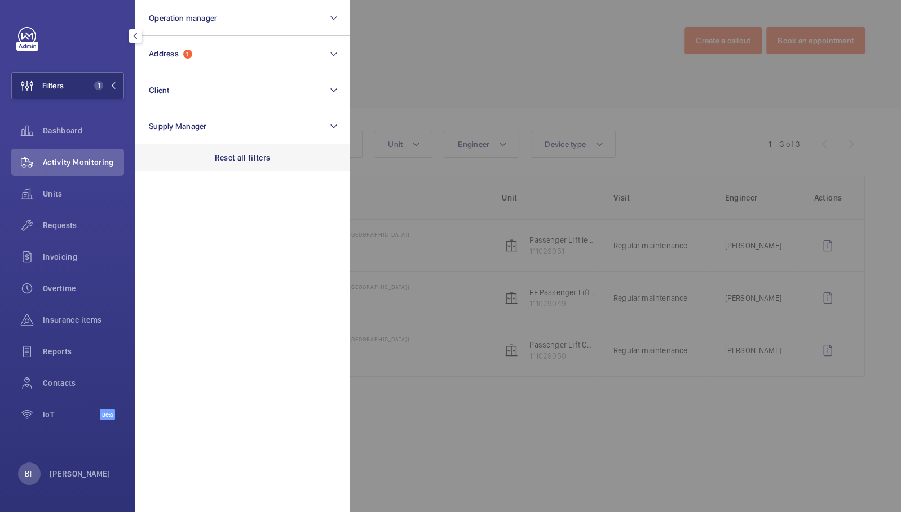
click at [268, 147] on div "Reset all filters" at bounding box center [242, 157] width 214 height 27
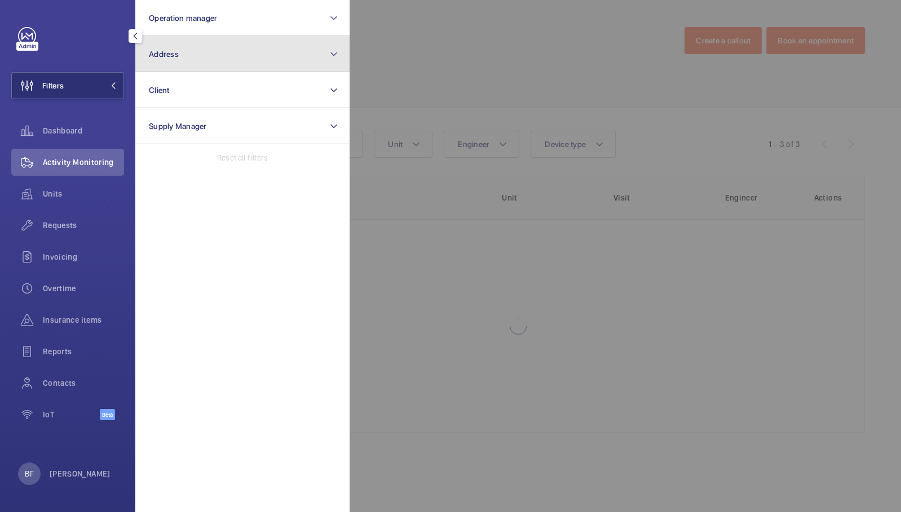
click at [256, 65] on button "Address" at bounding box center [242, 54] width 214 height 36
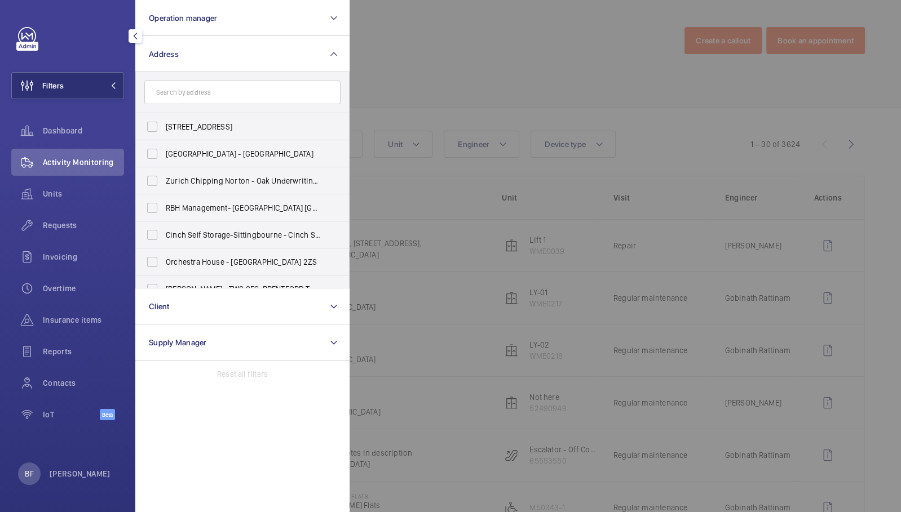
click at [260, 96] on input "text" at bounding box center [242, 93] width 196 height 24
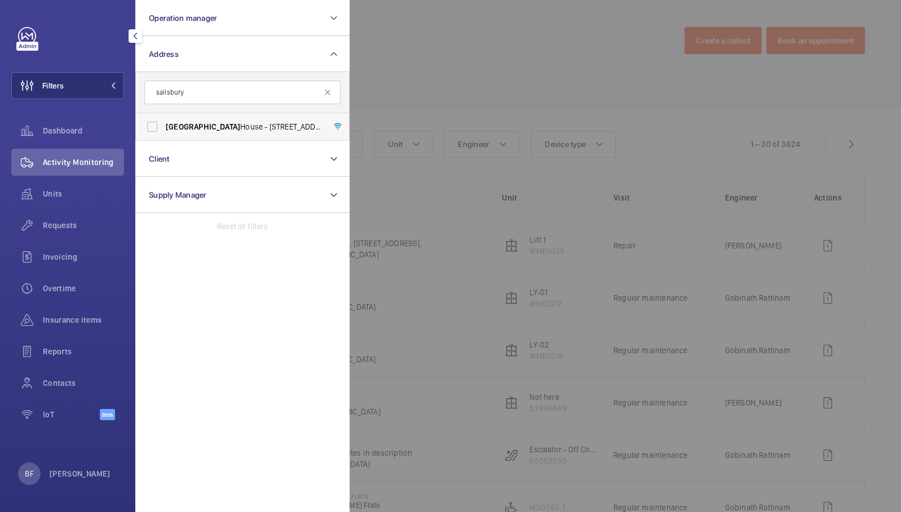
type input "salisbury"
click at [247, 131] on span "Salisbury House - 29 Finsbury Circus, LONDON EC2M 5QQ" at bounding box center [243, 126] width 155 height 11
click at [163, 131] on input "Salisbury House - 29 Finsbury Circus, LONDON EC2M 5QQ" at bounding box center [152, 127] width 23 height 23
checkbox input "true"
click at [437, 95] on div at bounding box center [799, 256] width 901 height 512
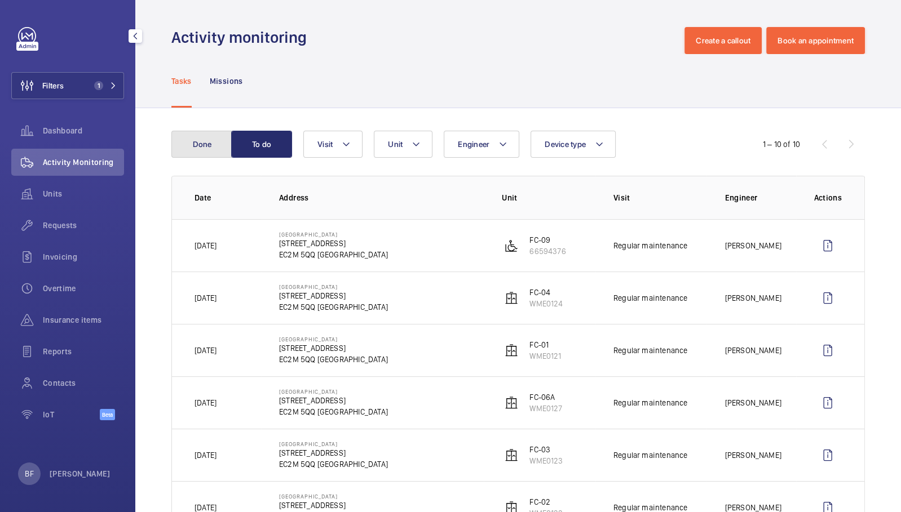
click at [207, 154] on button "Done" at bounding box center [201, 144] width 61 height 27
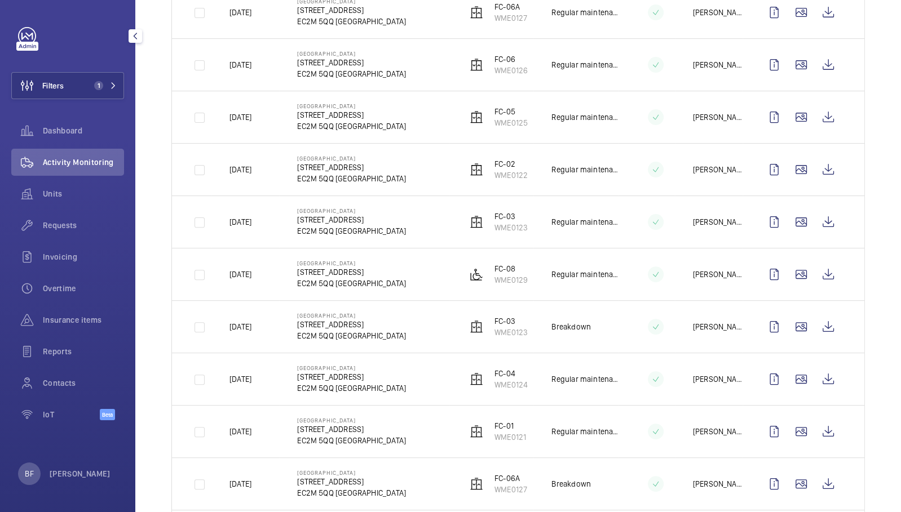
scroll to position [286, 0]
click at [815, 325] on wm-front-icon-button at bounding box center [827, 326] width 27 height 27
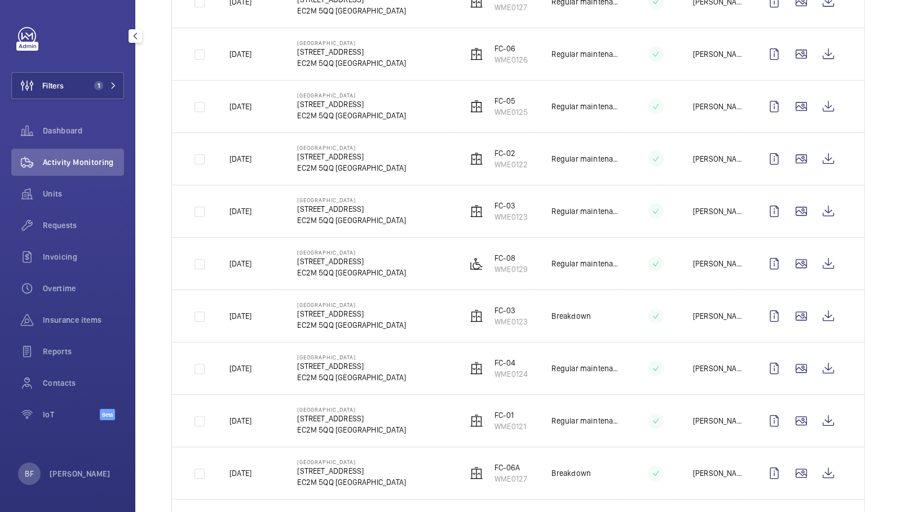
scroll to position [295, 0]
click at [822, 159] on wm-front-icon-button at bounding box center [827, 160] width 27 height 27
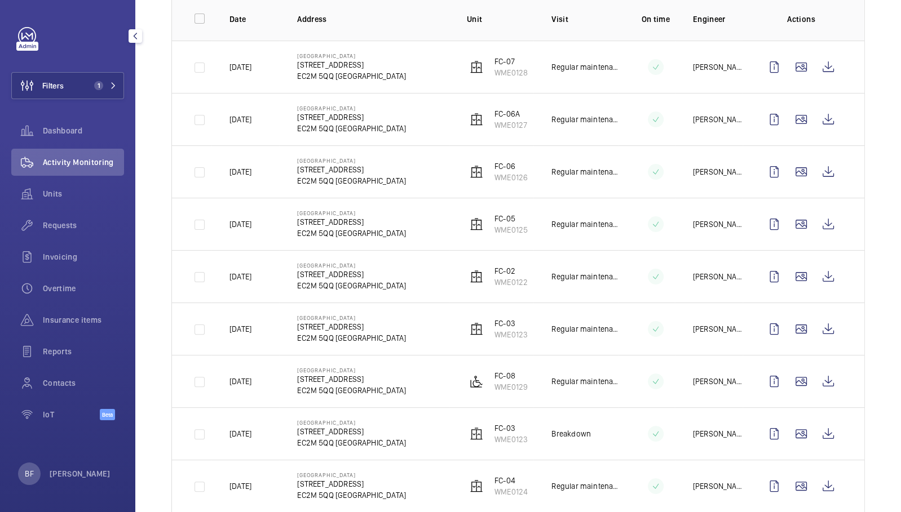
scroll to position [180, 0]
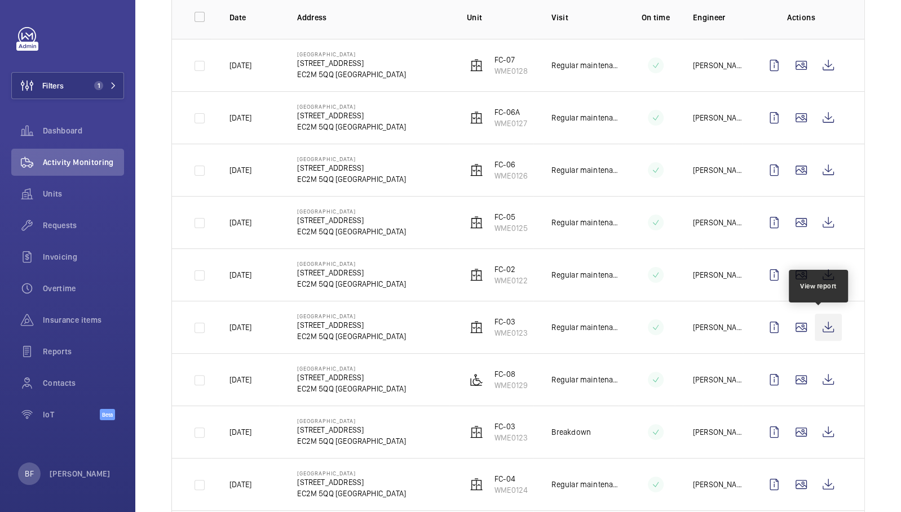
click at [817, 326] on wm-front-icon-button at bounding box center [827, 327] width 27 height 27
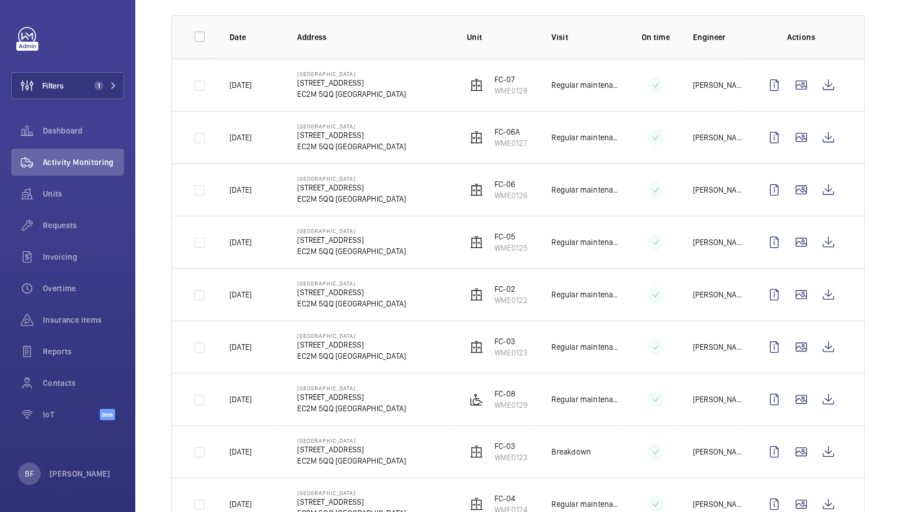
scroll to position [153, 0]
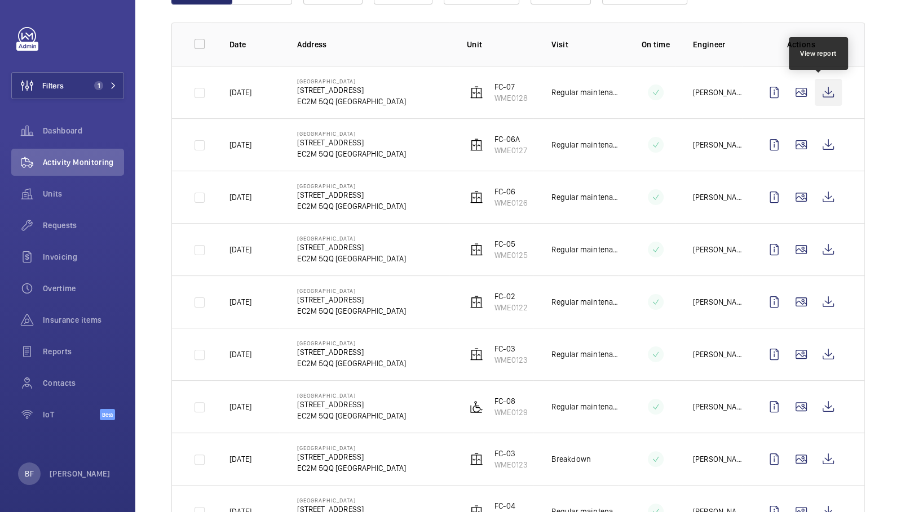
click at [814, 87] on wm-front-icon-button at bounding box center [827, 92] width 27 height 27
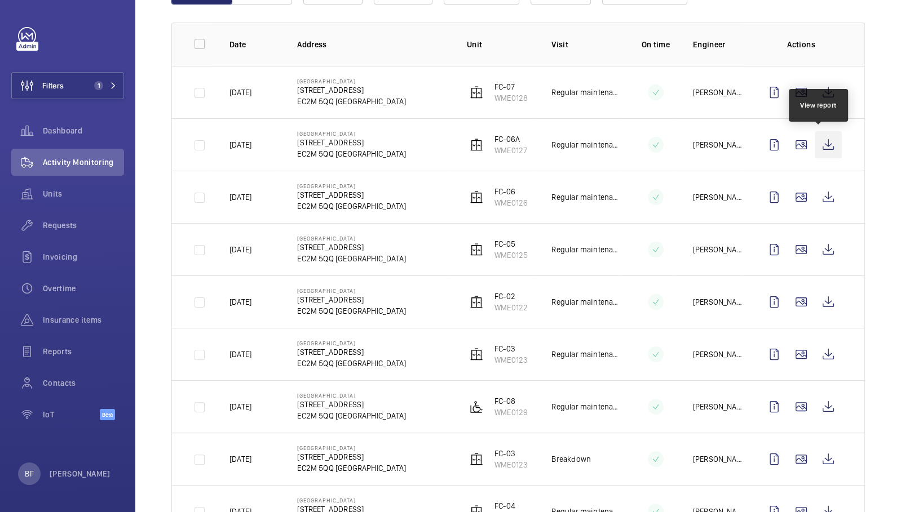
click at [814, 148] on wm-front-icon-button at bounding box center [827, 144] width 27 height 27
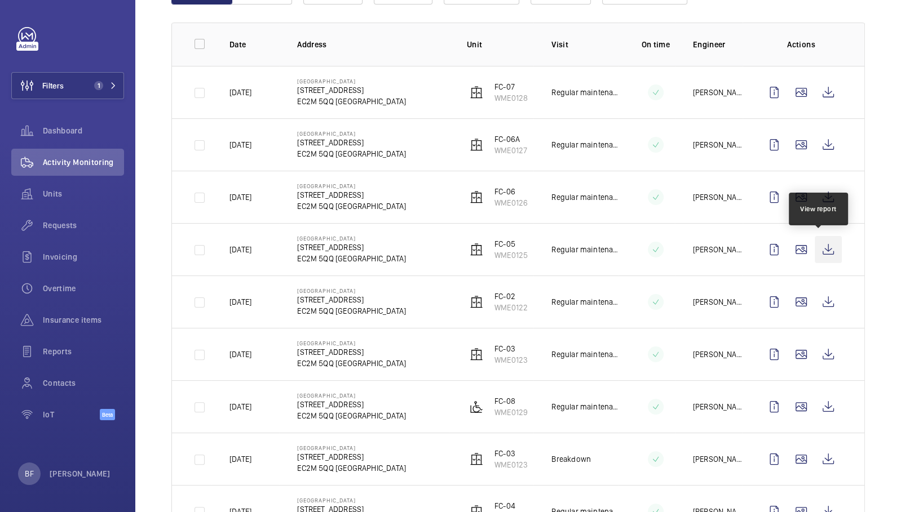
click at [822, 249] on wm-front-icon-button at bounding box center [827, 249] width 27 height 27
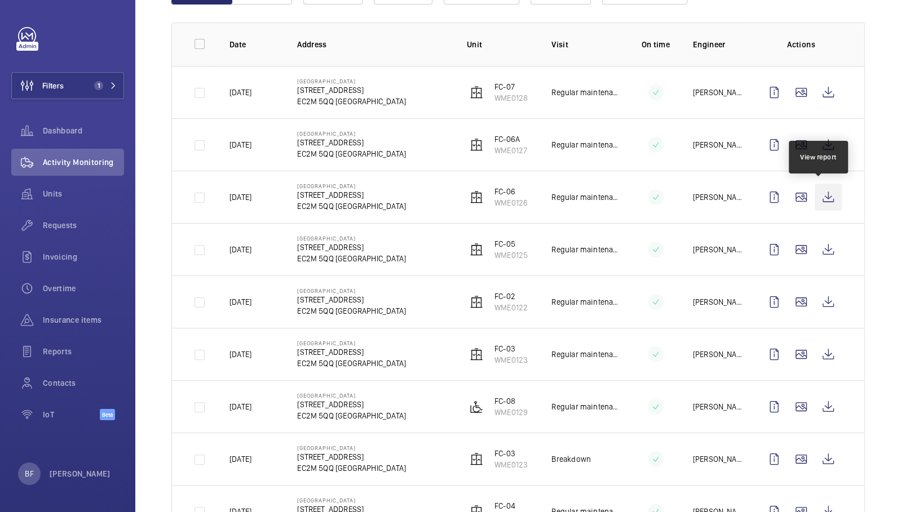
click at [815, 196] on wm-front-icon-button at bounding box center [827, 197] width 27 height 27
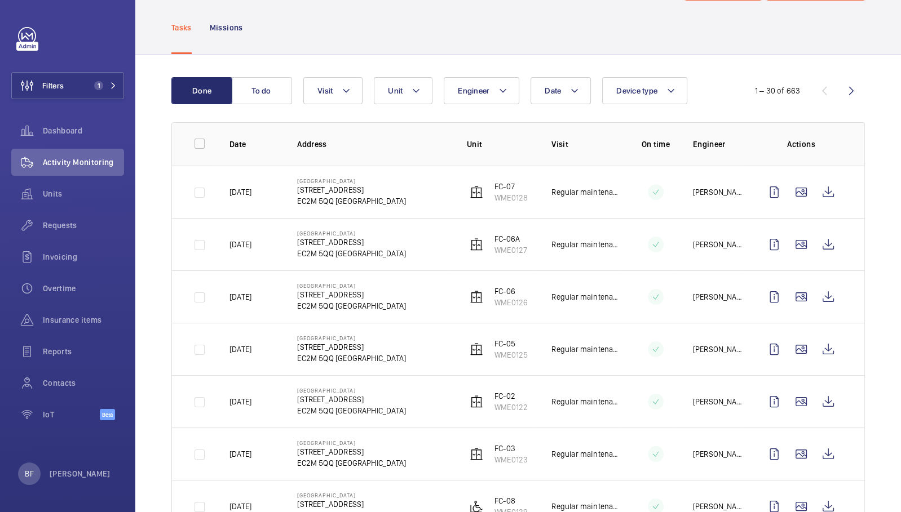
scroll to position [0, 0]
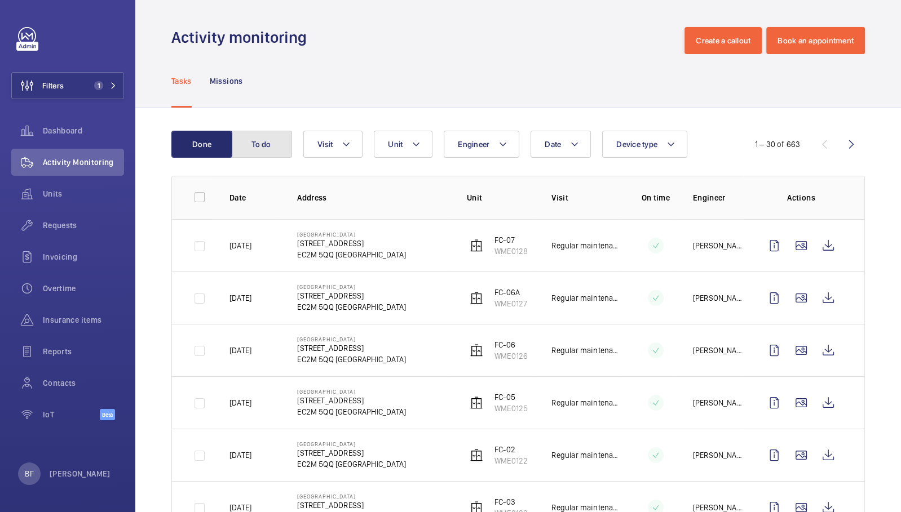
click at [269, 132] on button "To do" at bounding box center [261, 144] width 61 height 27
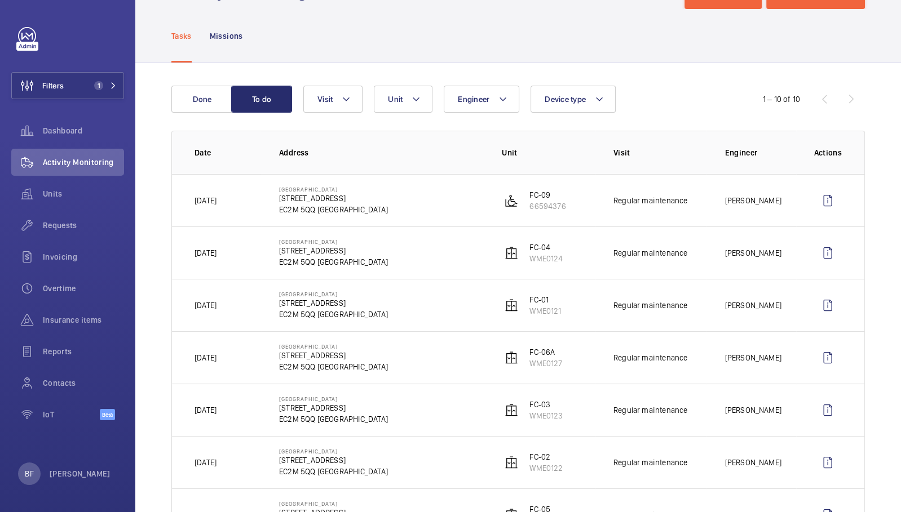
scroll to position [46, 0]
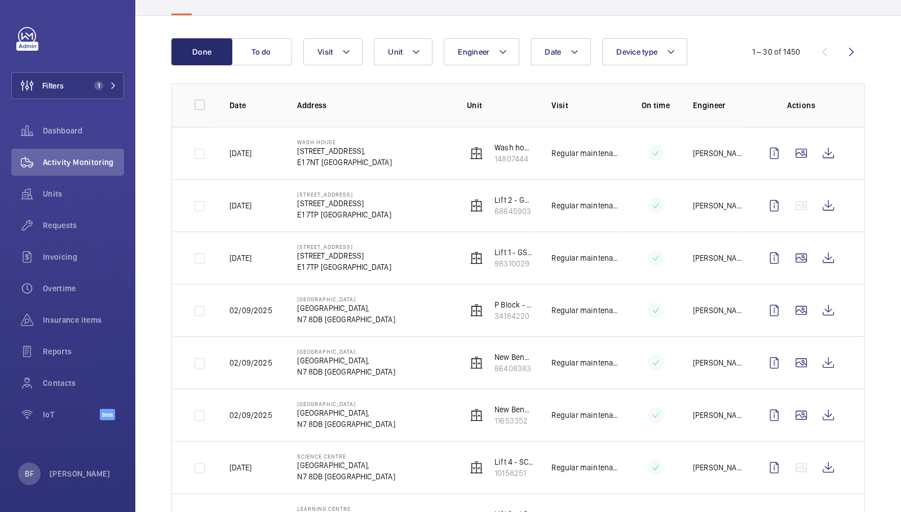
scroll to position [96, 0]
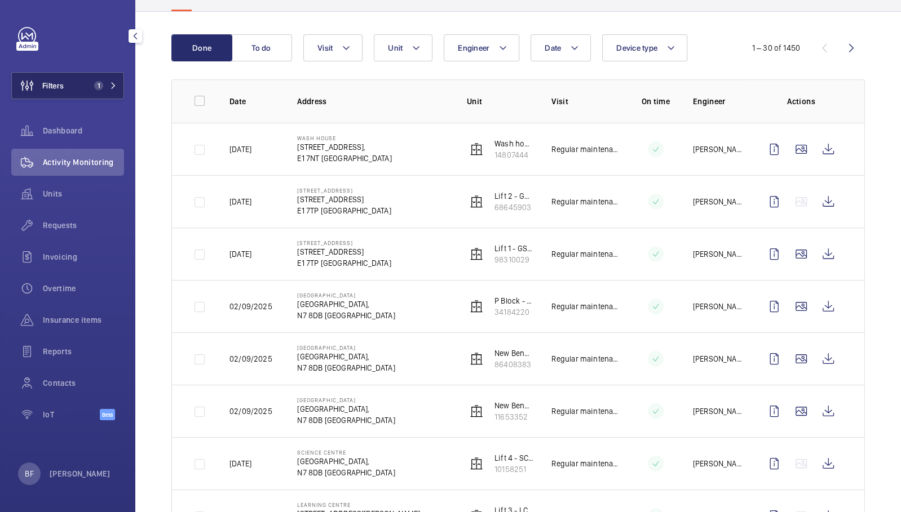
click at [83, 83] on button "Filters 1" at bounding box center [67, 85] width 113 height 27
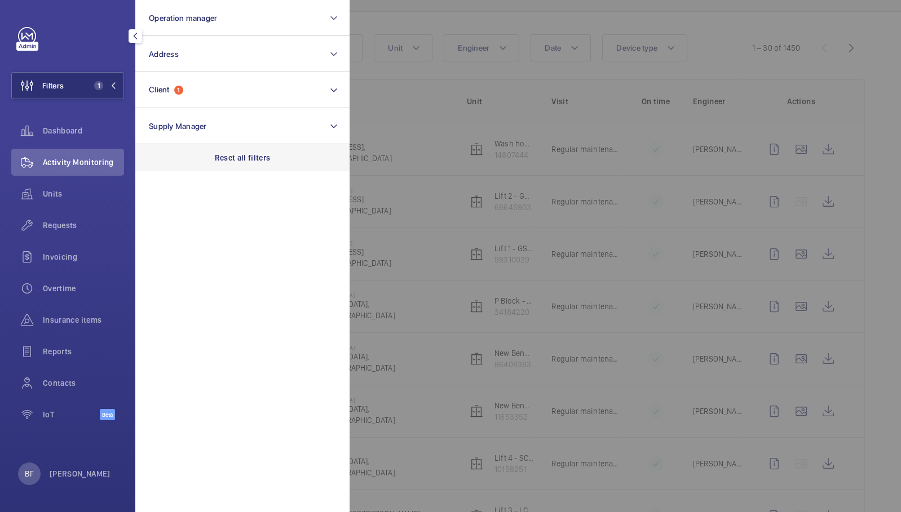
click at [290, 152] on div "Reset all filters" at bounding box center [242, 157] width 214 height 27
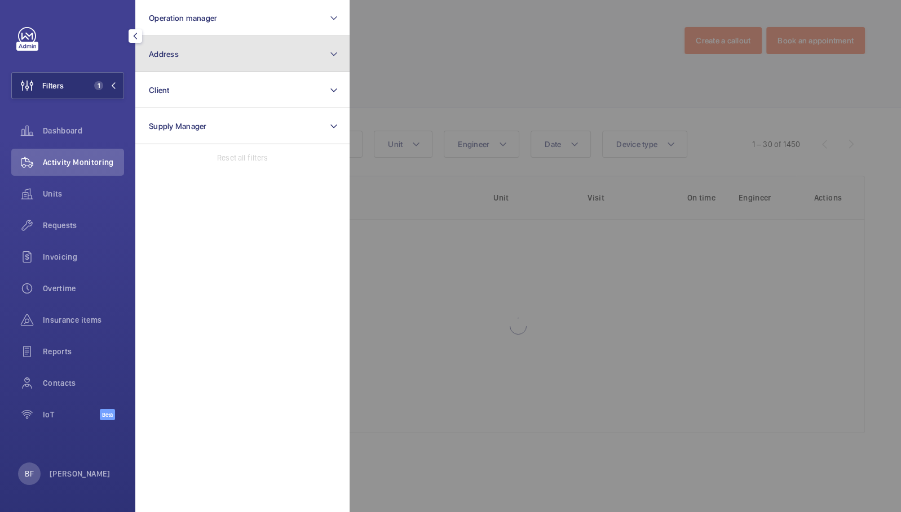
click at [223, 46] on button "Address" at bounding box center [242, 54] width 214 height 36
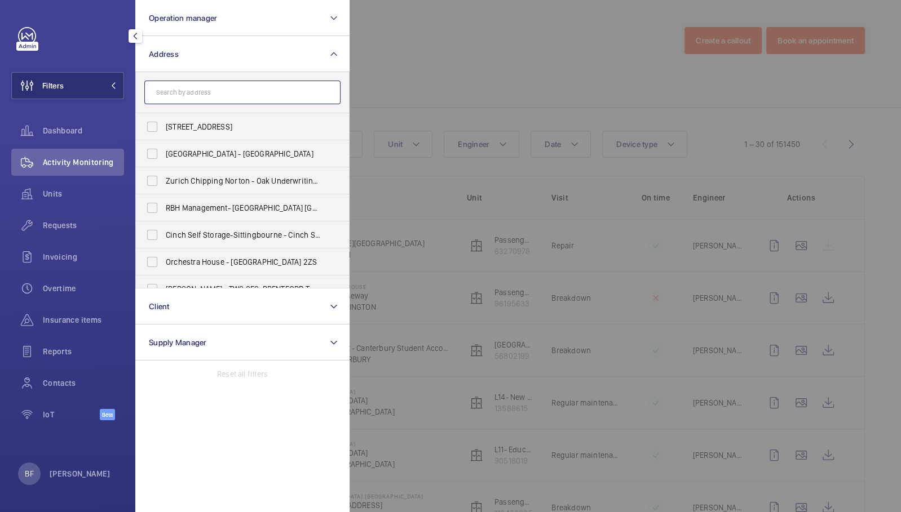
click at [185, 90] on input "text" at bounding box center [242, 93] width 196 height 24
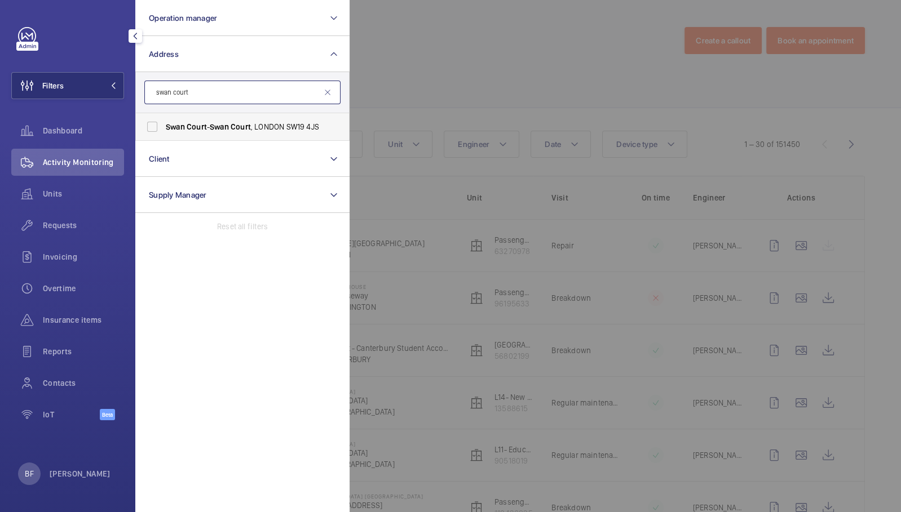
type input "swan court"
click at [201, 123] on span "Court" at bounding box center [197, 126] width 20 height 9
click at [163, 123] on input "Swan Court - [GEOGRAPHIC_DATA] 4JS" at bounding box center [152, 127] width 23 height 23
checkbox input "true"
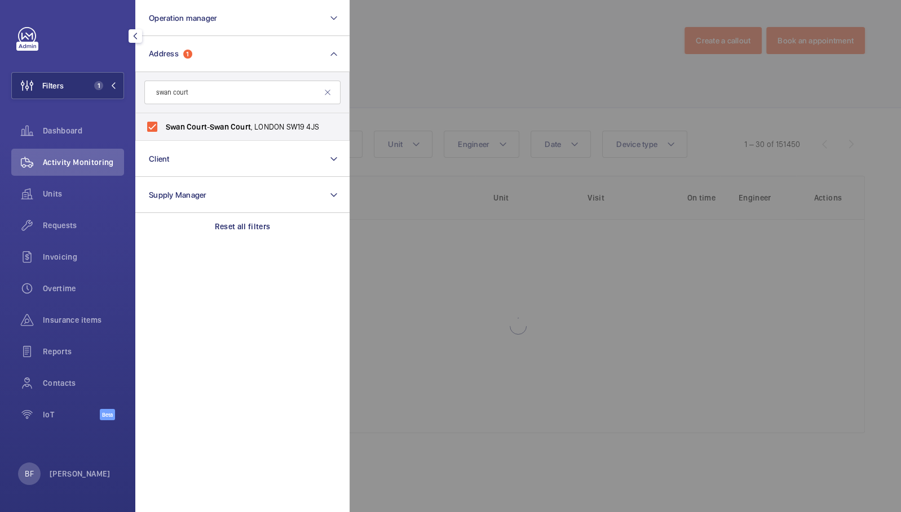
click at [484, 50] on div at bounding box center [799, 256] width 901 height 512
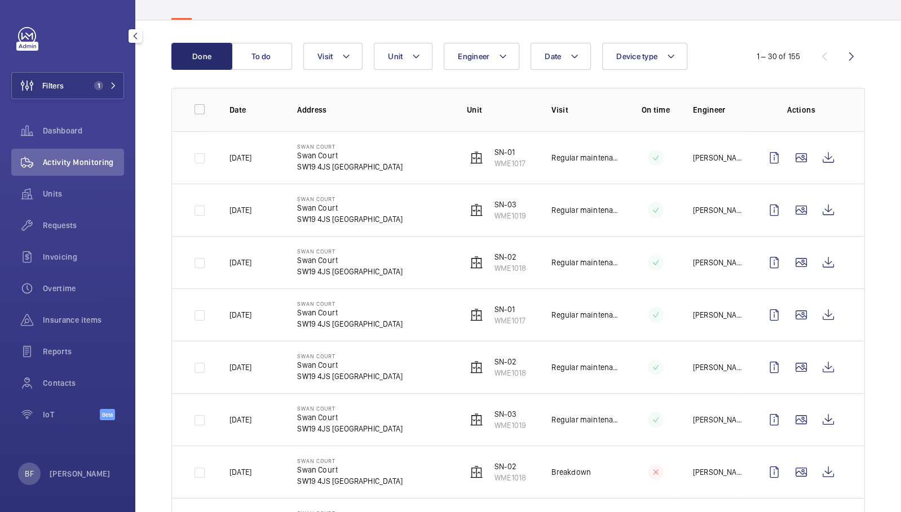
scroll to position [88, 0]
click at [816, 161] on wm-front-icon-button at bounding box center [827, 157] width 27 height 27
click at [821, 267] on wm-front-icon-button at bounding box center [827, 262] width 27 height 27
